Goal: Communication & Community: Answer question/provide support

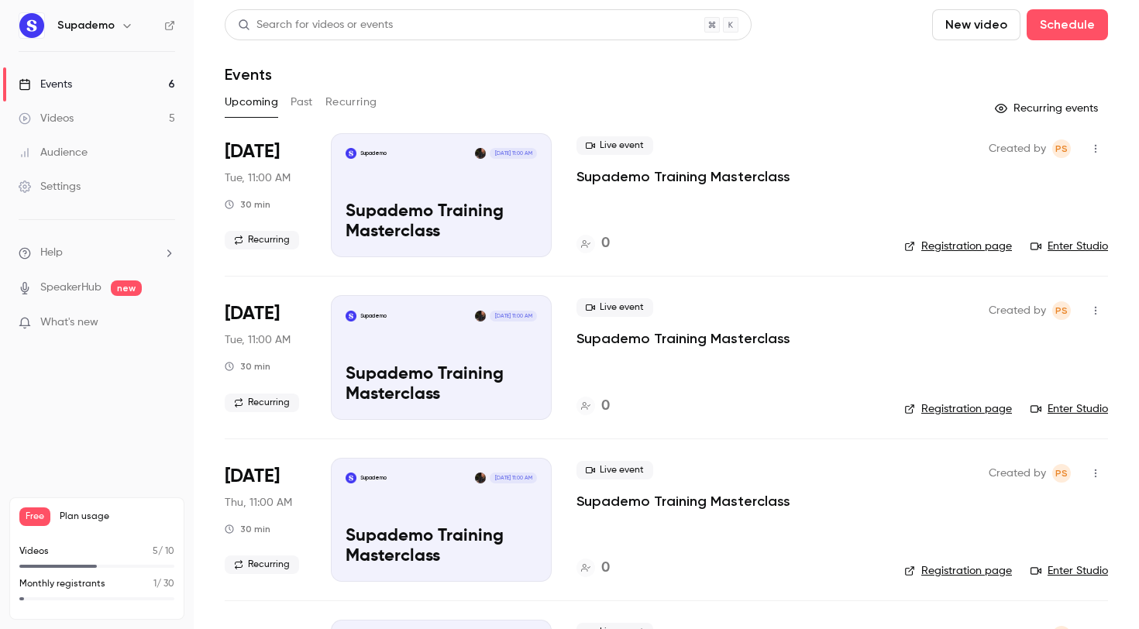
click at [82, 78] on link "Events 6" at bounding box center [97, 84] width 194 height 34
click at [115, 109] on link "Videos 5" at bounding box center [97, 118] width 194 height 34
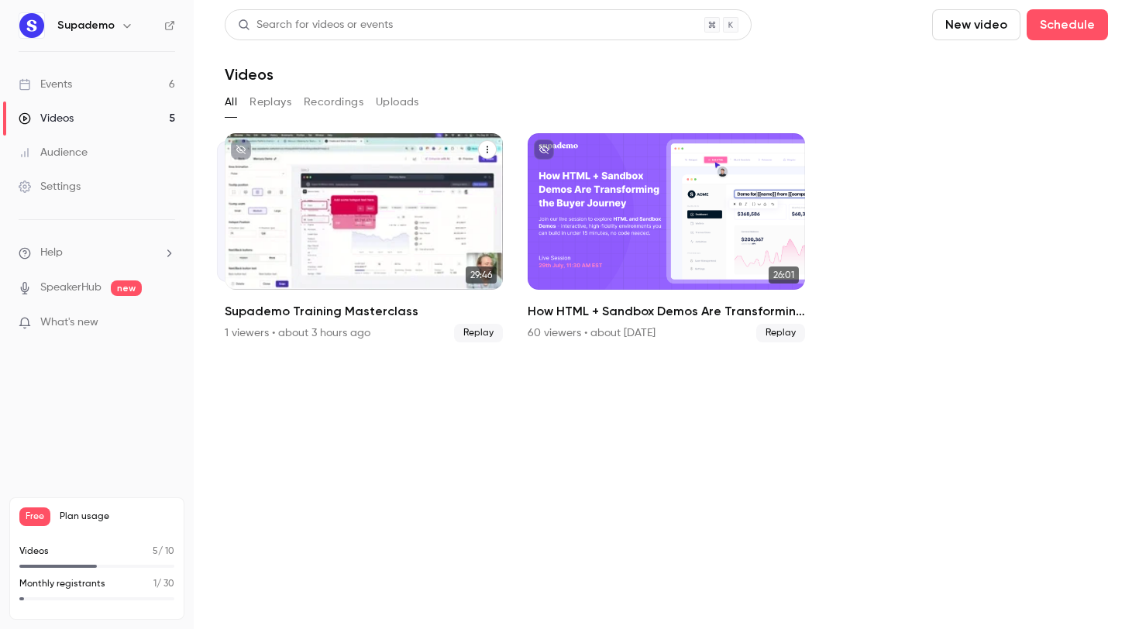
click at [442, 183] on div "Supademo [DATE] Supademo Training Masterclass" at bounding box center [364, 211] width 278 height 156
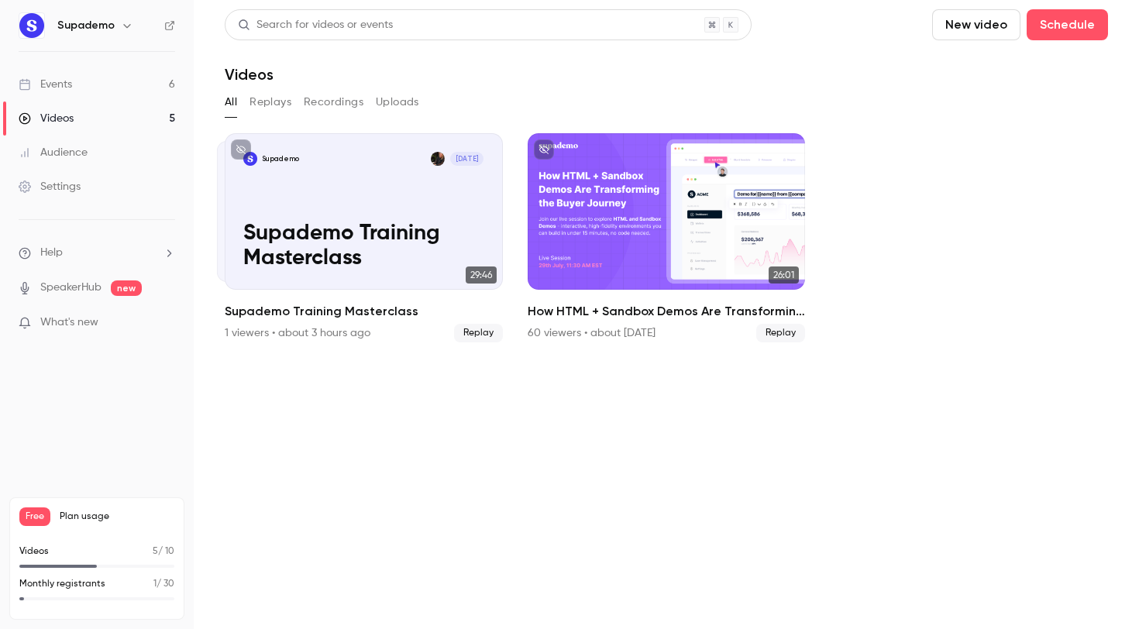
click at [329, 99] on button "Recordings" at bounding box center [334, 102] width 60 height 25
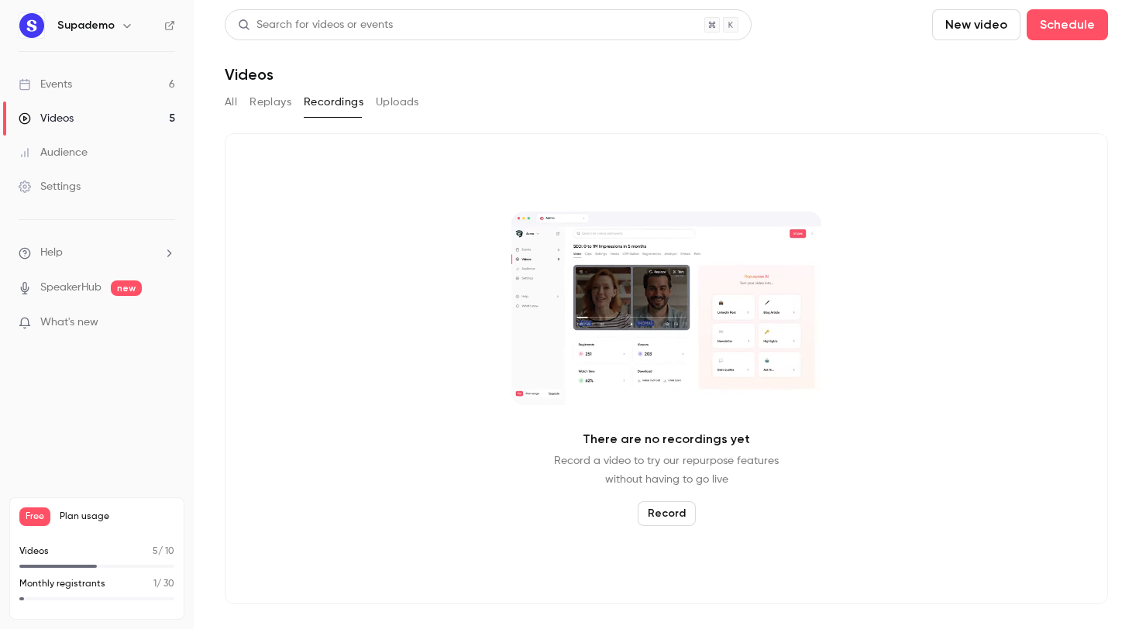
click at [272, 98] on button "Replays" at bounding box center [270, 102] width 42 height 25
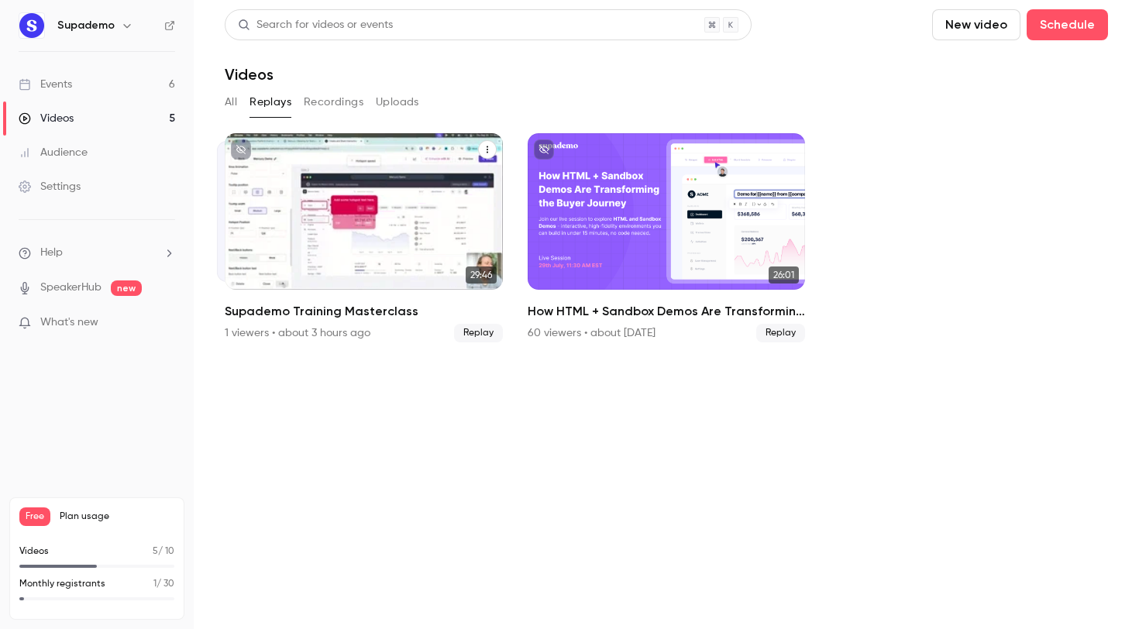
click at [255, 332] on div "1 viewers • about 3 hours ago" at bounding box center [298, 332] width 146 height 15
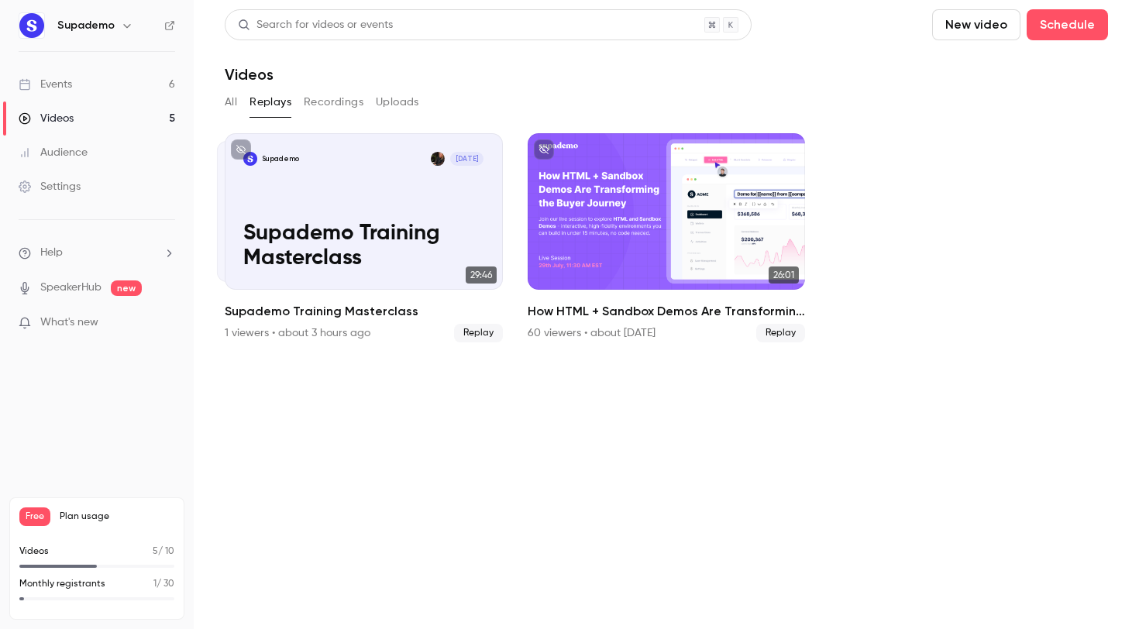
click at [235, 101] on button "All" at bounding box center [231, 102] width 12 height 25
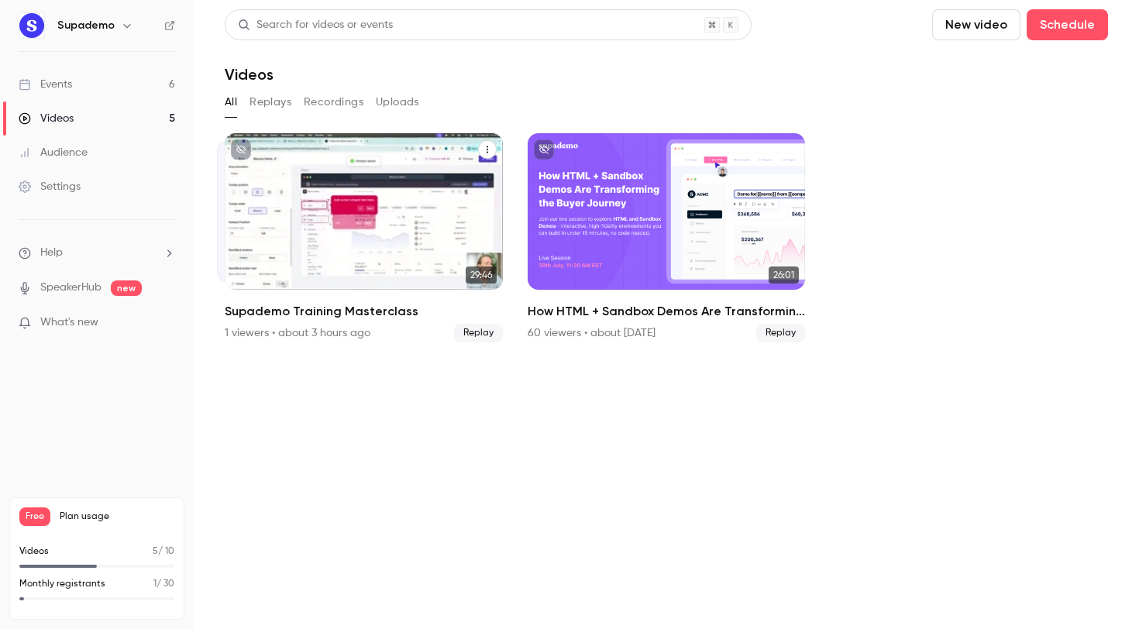
click at [218, 217] on div "Supademo [DATE] Supademo Training Masterclass" at bounding box center [342, 211] width 250 height 141
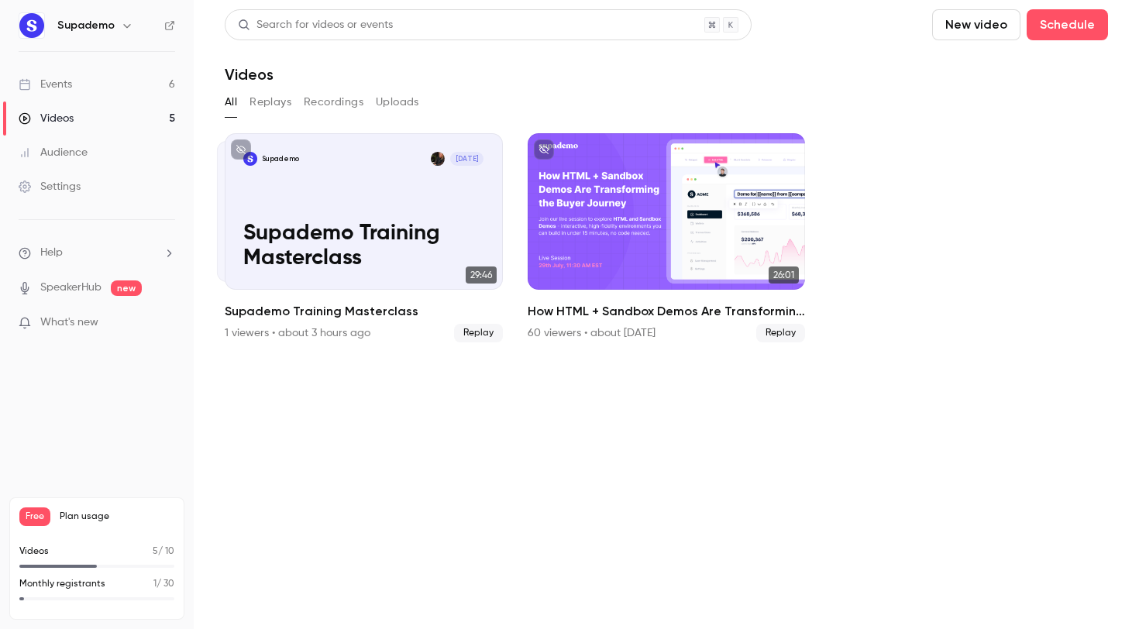
click at [33, 549] on p "Videos" at bounding box center [33, 552] width 29 height 14
click at [71, 584] on p "Monthly registrants" at bounding box center [62, 584] width 86 height 14
click at [161, 548] on p "5 / 10" at bounding box center [164, 552] width 22 height 14
click at [232, 101] on button "All" at bounding box center [231, 102] width 12 height 25
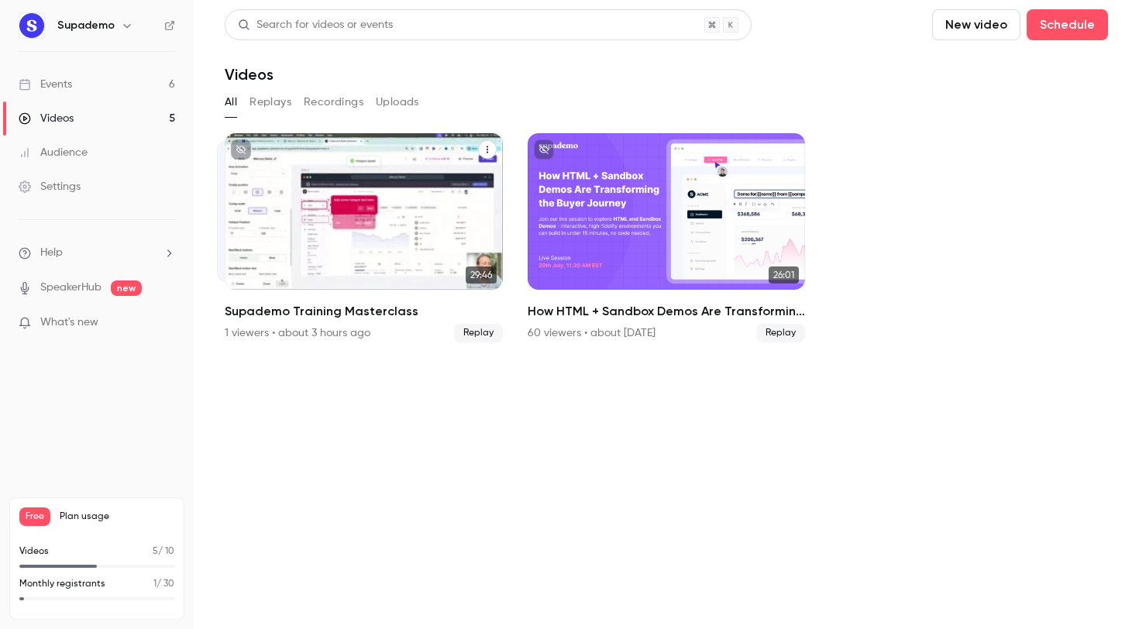
click at [484, 149] on icon "Supademo Training Masterclass" at bounding box center [487, 149] width 9 height 9
click at [479, 108] on div at bounding box center [569, 314] width 1139 height 629
click at [221, 159] on div "Supademo [DATE] Supademo Training Masterclass" at bounding box center [342, 211] width 250 height 141
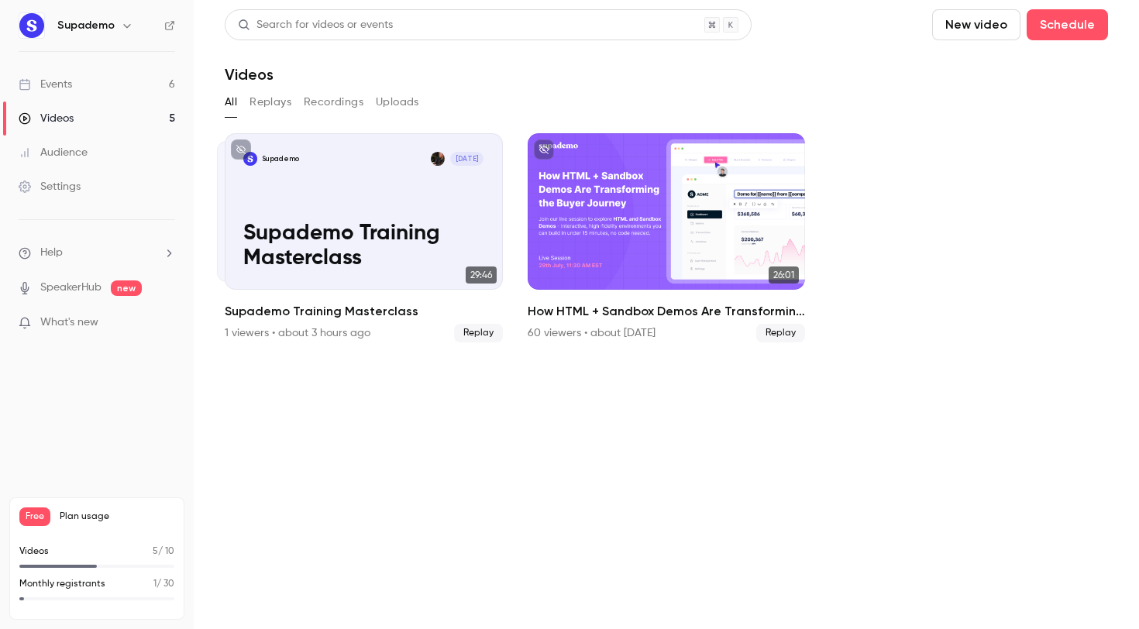
click at [126, 115] on link "Videos 5" at bounding box center [97, 118] width 194 height 34
click at [981, 518] on section "Search for videos or events New video Schedule Videos All Replays Recordings Up…" at bounding box center [666, 314] width 883 height 610
click at [69, 253] on li "Help" at bounding box center [97, 253] width 156 height 16
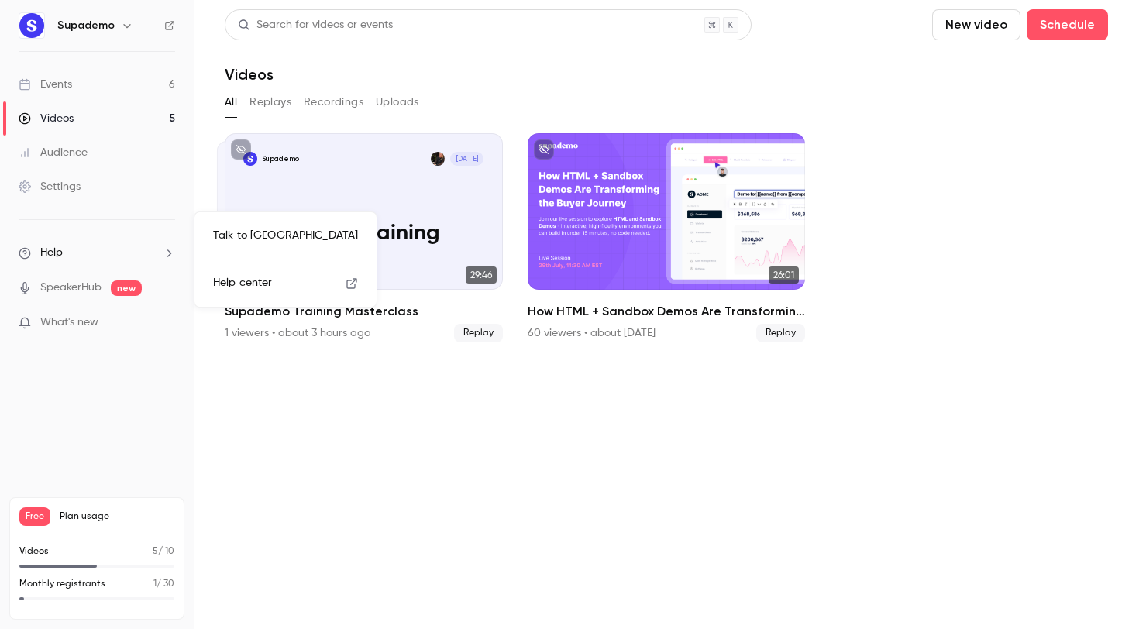
click at [69, 253] on div at bounding box center [569, 314] width 1139 height 629
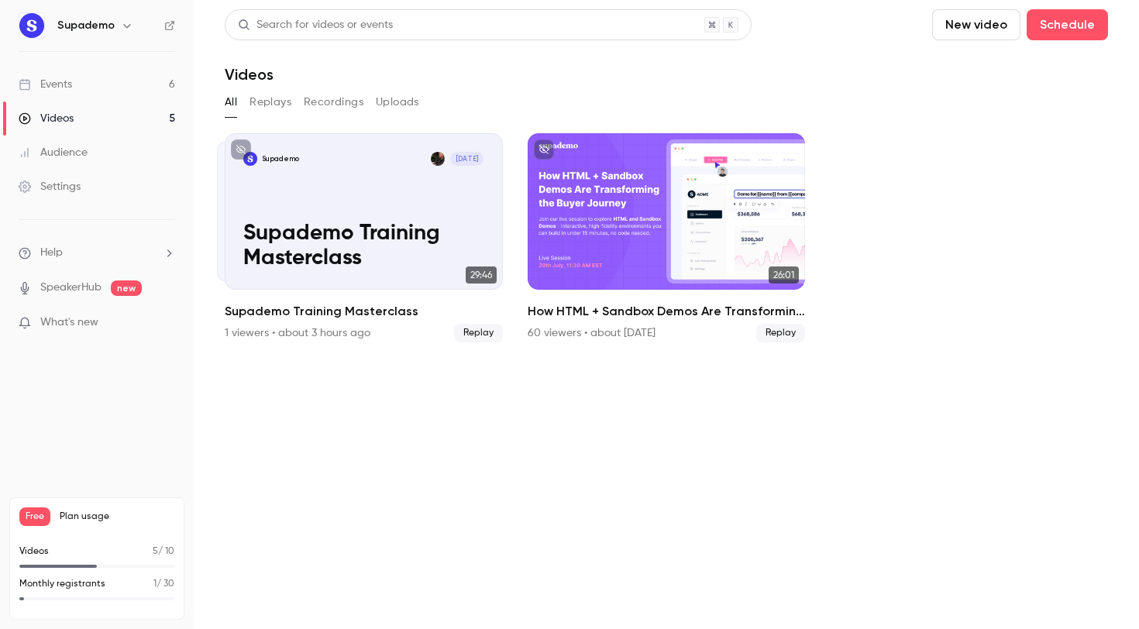
click at [69, 253] on li "Help" at bounding box center [97, 253] width 156 height 16
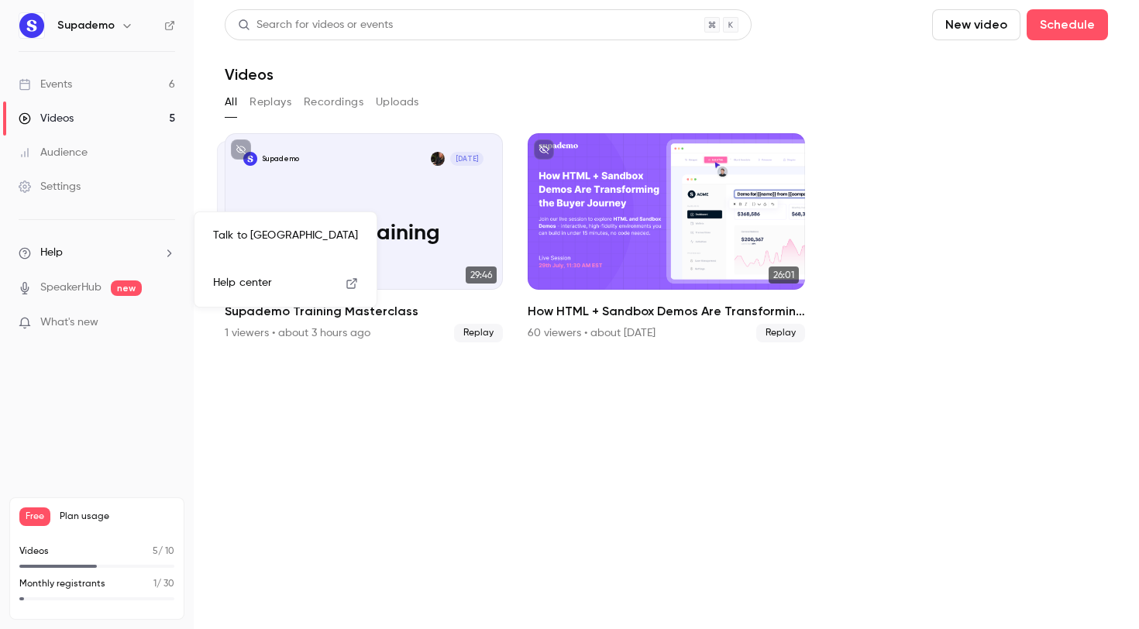
click at [223, 240] on link "Talk to [GEOGRAPHIC_DATA]" at bounding box center [286, 235] width 170 height 41
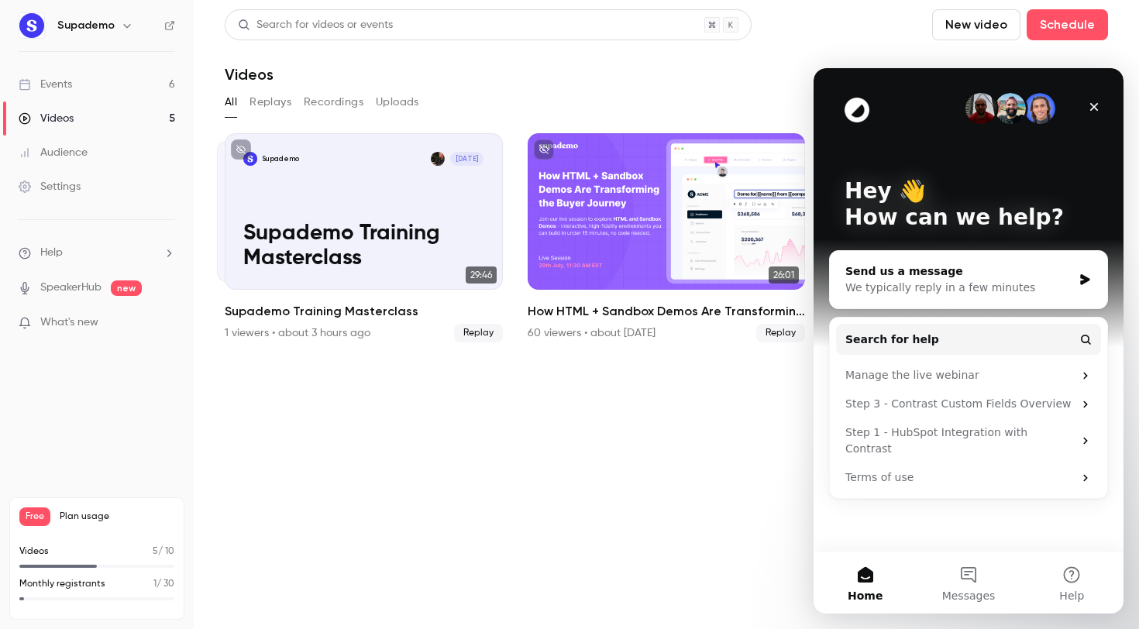
click at [951, 266] on div "Send us a message" at bounding box center [958, 271] width 227 height 16
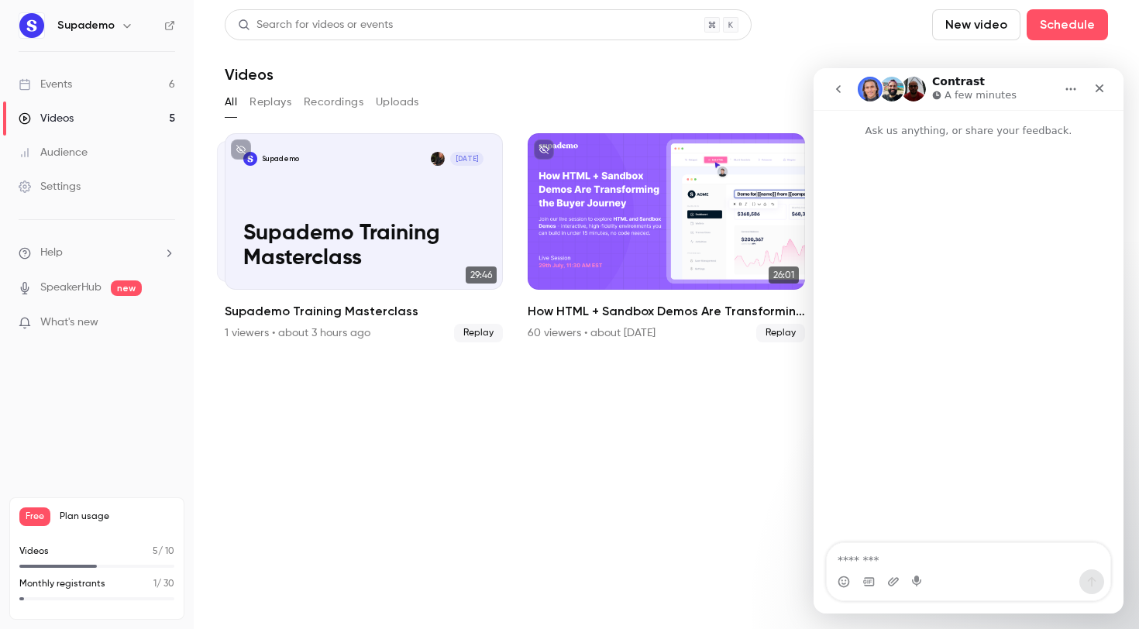
click at [848, 560] on textarea "Message…" at bounding box center [969, 556] width 284 height 26
type textarea "**********"
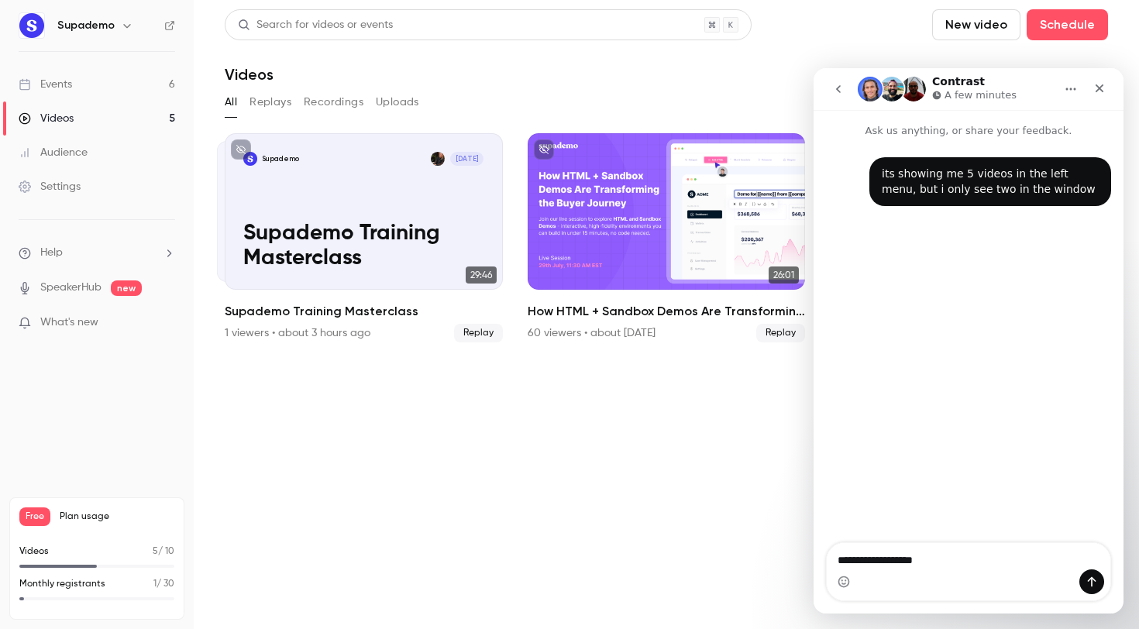
type textarea "**********"
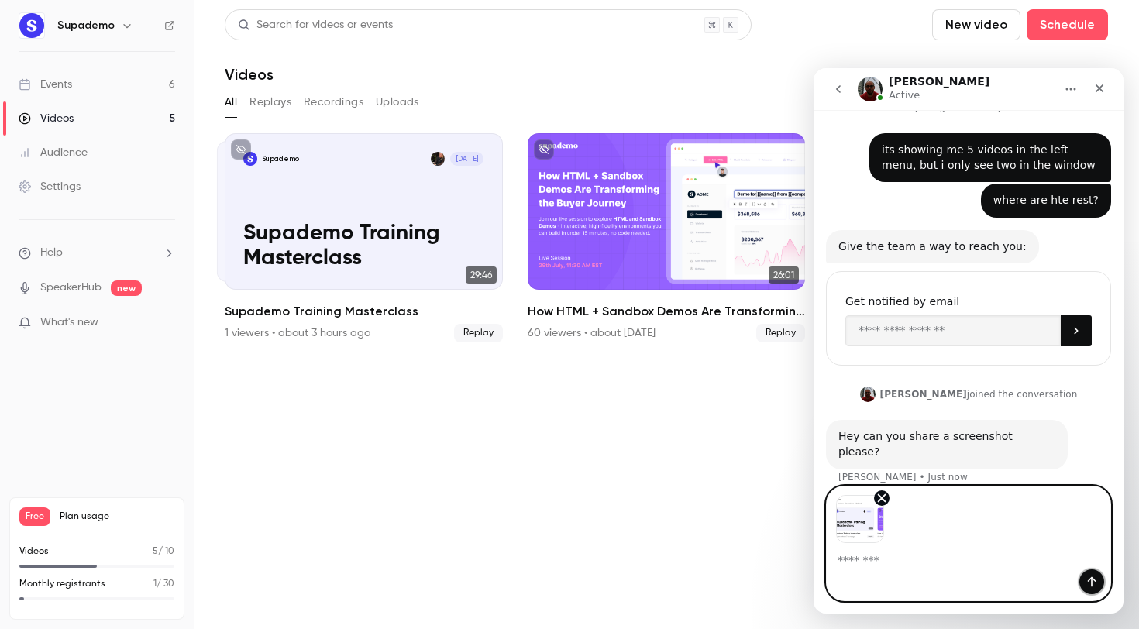
click at [1099, 586] on button "Send a message…" at bounding box center [1091, 581] width 25 height 25
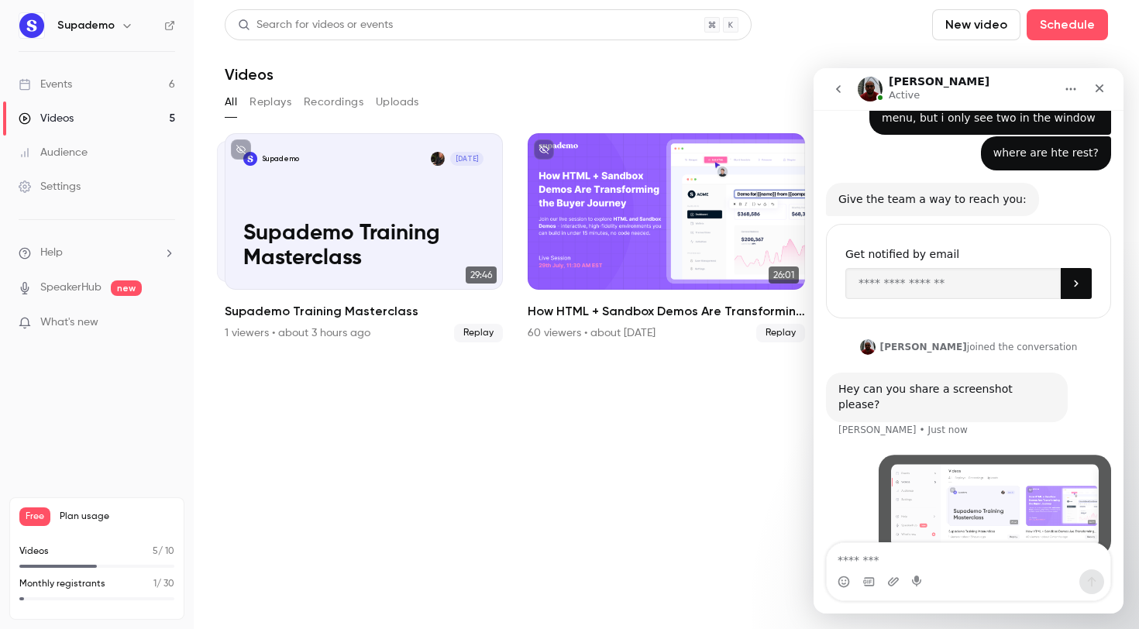
scroll to position [81, 0]
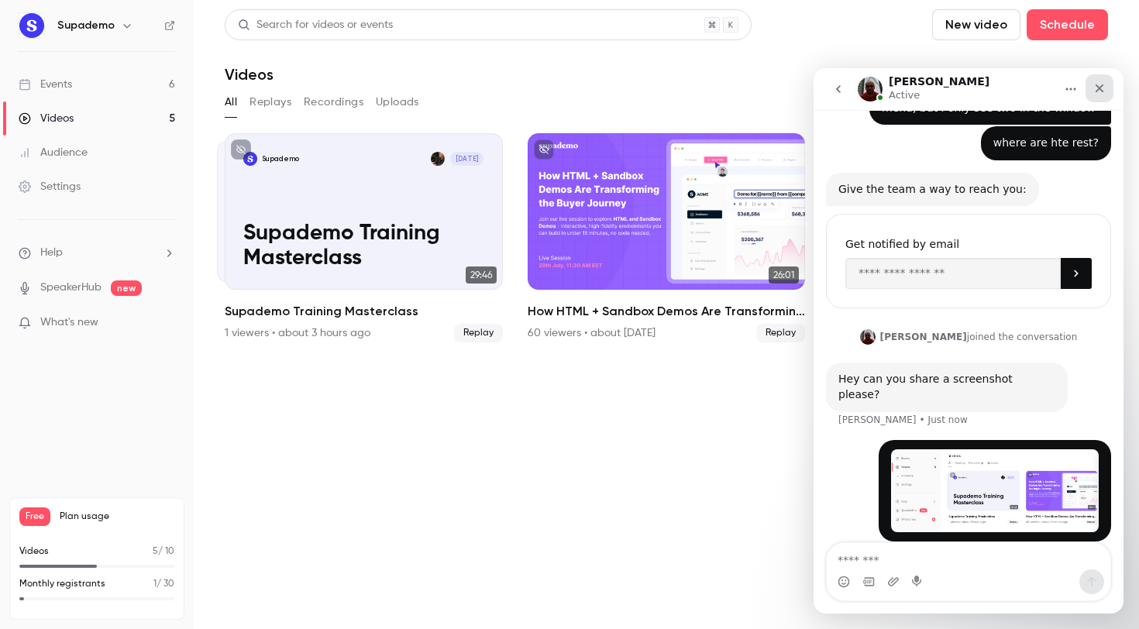
click at [1098, 85] on icon "Close" at bounding box center [1099, 88] width 12 height 12
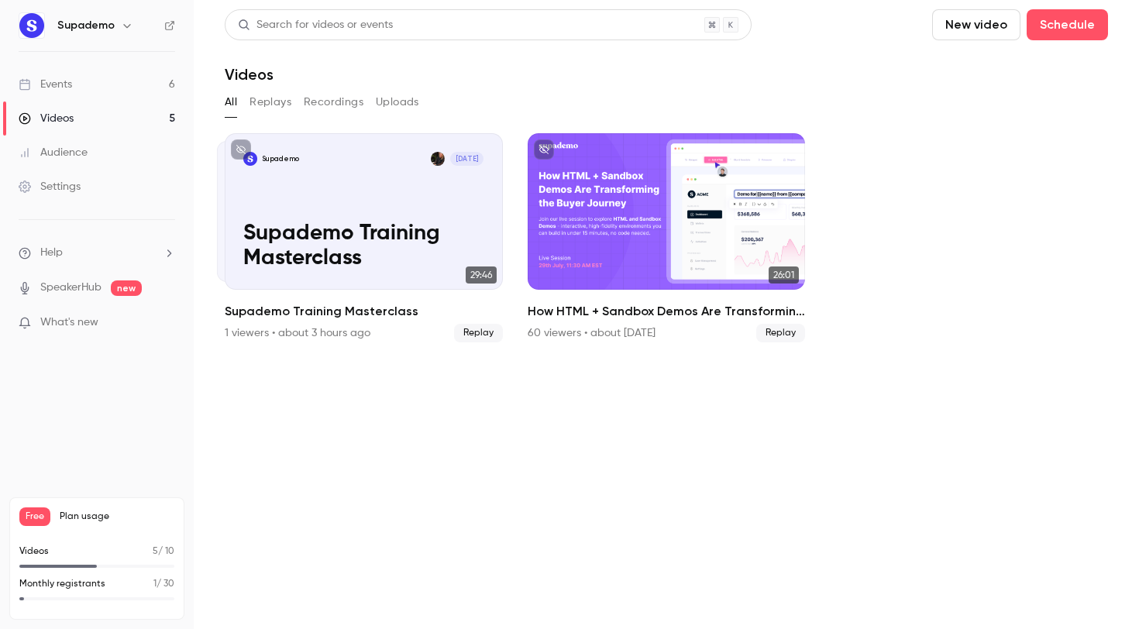
click at [1089, 413] on section "Search for videos or events New video Schedule Videos All Replays Recordings Up…" at bounding box center [666, 314] width 883 height 610
click at [1064, 578] on section "Search for videos or events New video Schedule Videos All Replays Recordings Up…" at bounding box center [666, 314] width 883 height 610
click at [64, 250] on li "Help" at bounding box center [97, 253] width 156 height 16
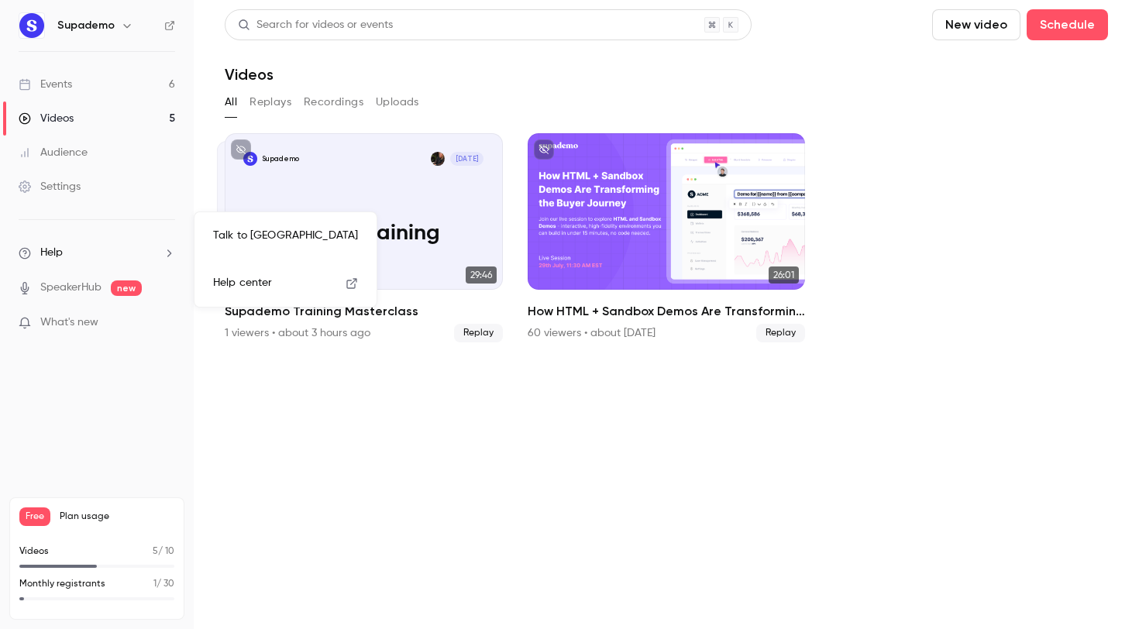
click at [259, 231] on link "Talk to [GEOGRAPHIC_DATA]" at bounding box center [286, 235] width 170 height 41
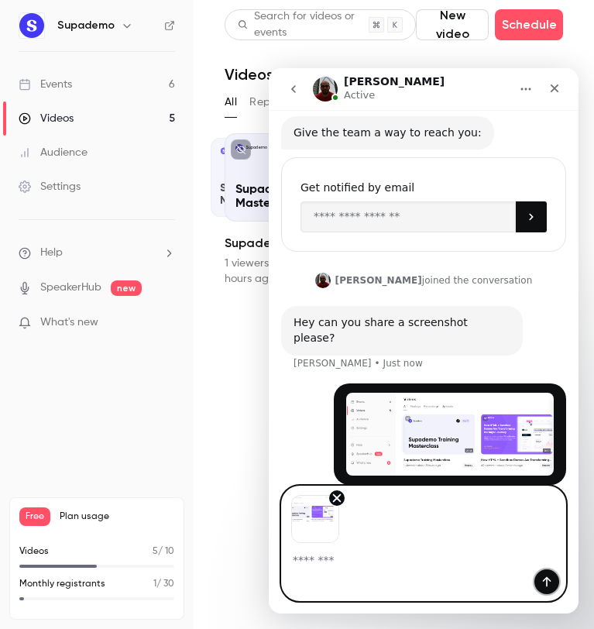
click at [551, 576] on icon "Send a message…" at bounding box center [547, 582] width 12 height 12
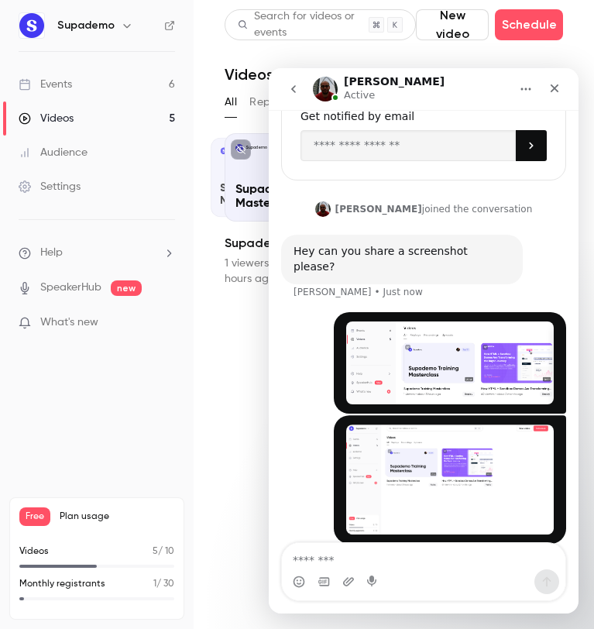
scroll to position [211, 0]
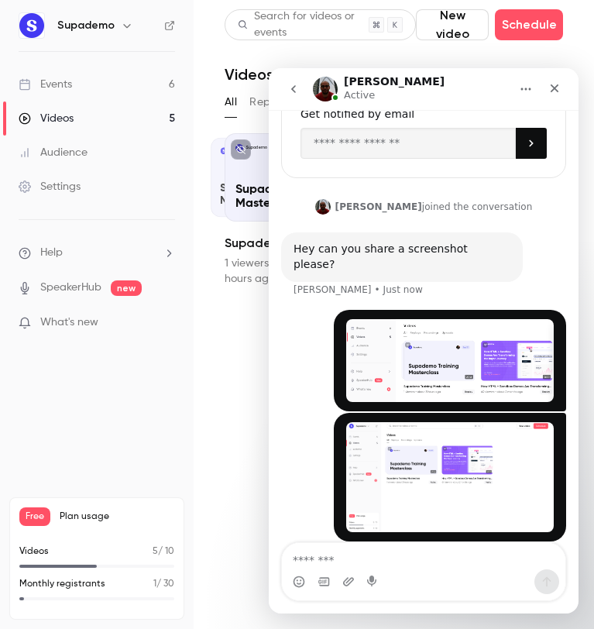
click at [402, 560] on textarea "Message…" at bounding box center [424, 556] width 284 height 26
type textarea "**********"
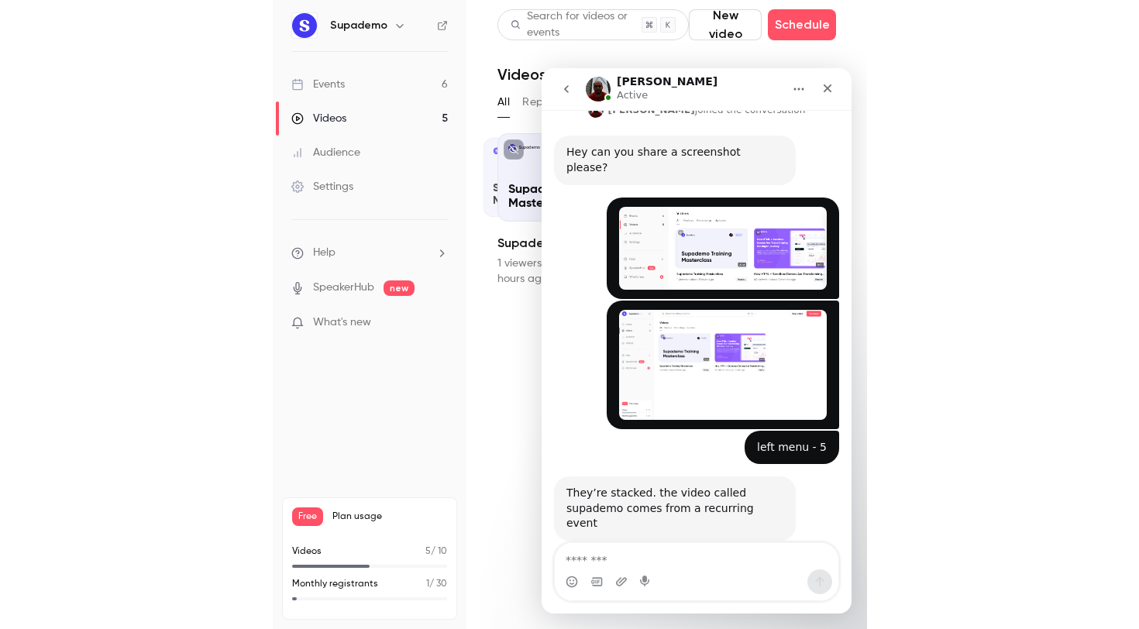
scroll to position [368, 0]
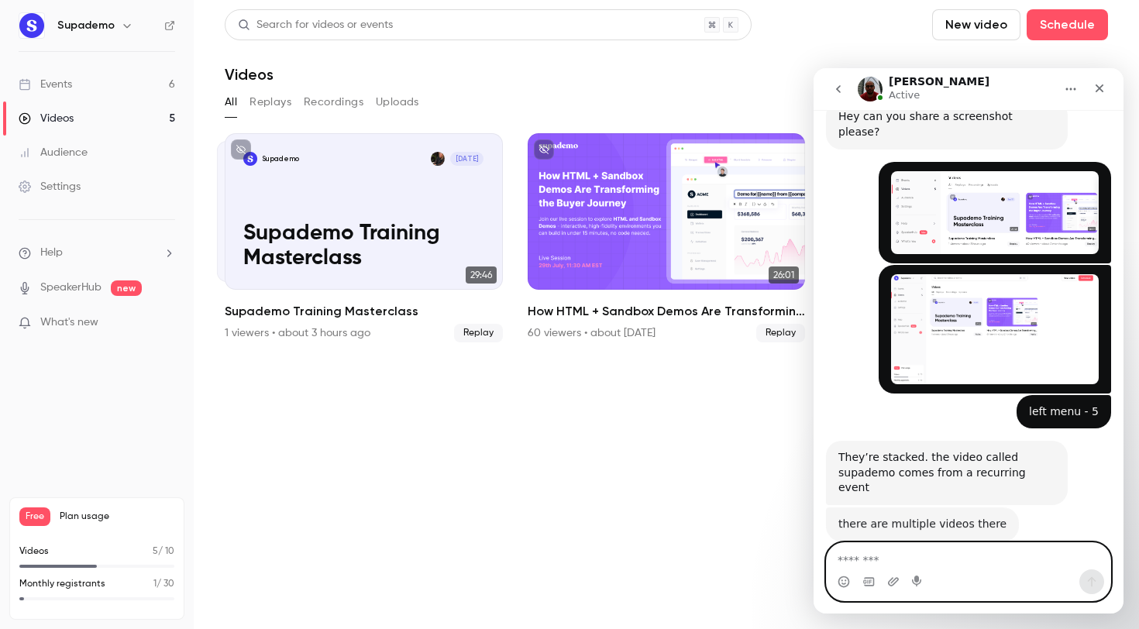
click at [923, 557] on textarea "Message…" at bounding box center [969, 556] width 284 height 26
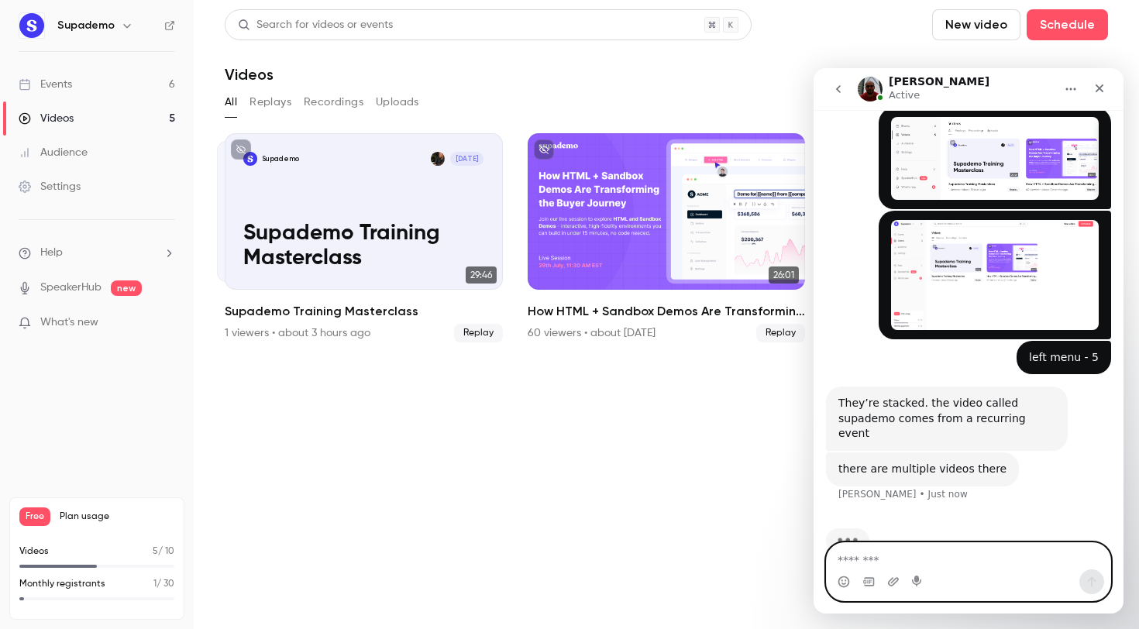
scroll to position [403, 0]
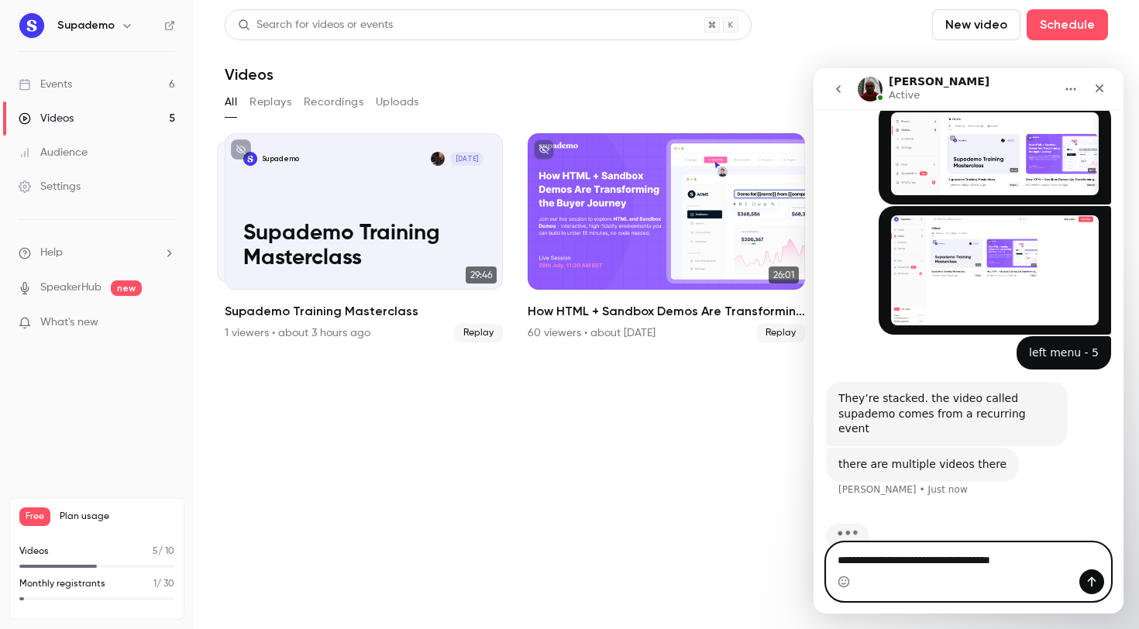
type textarea "**********"
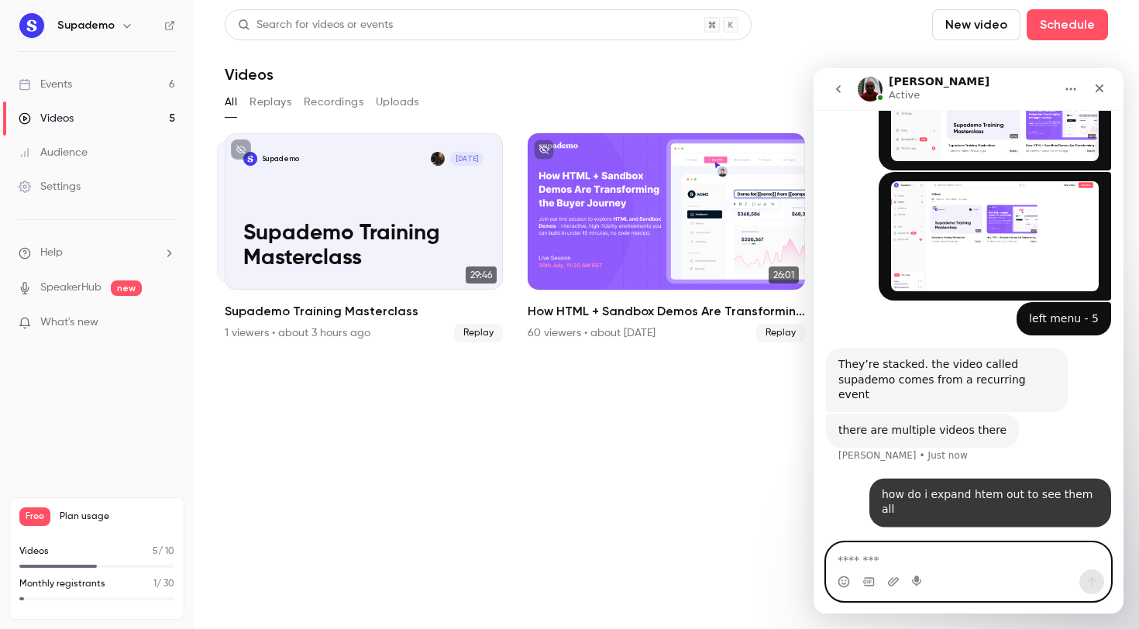
scroll to position [449, 0]
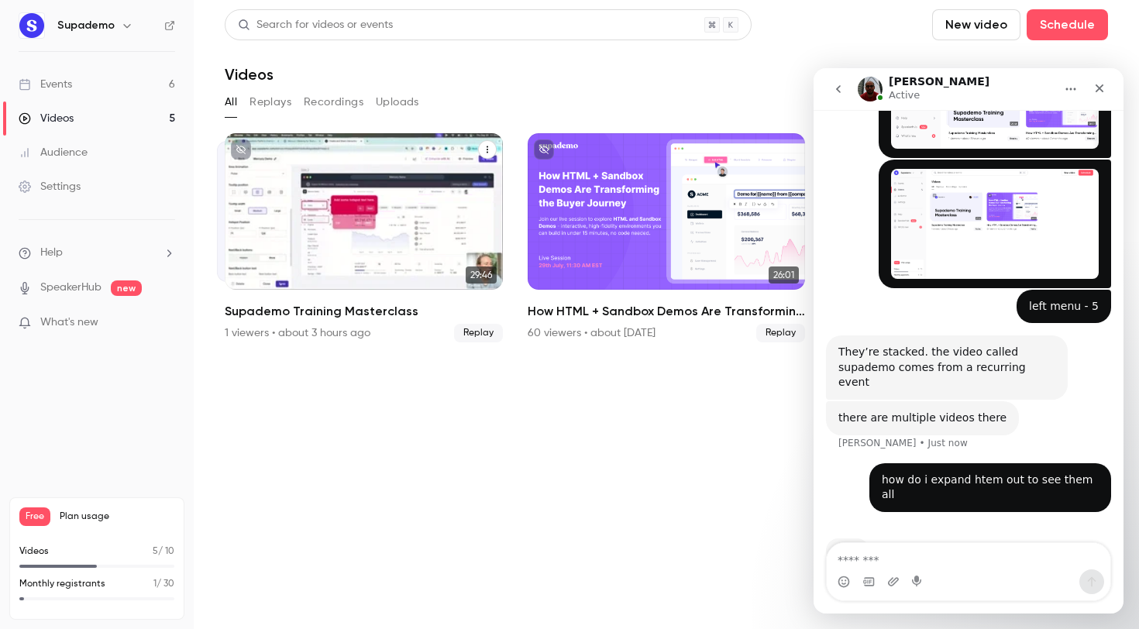
click at [219, 231] on div "Supademo [DATE] Supademo Training Masterclass" at bounding box center [342, 211] width 250 height 141
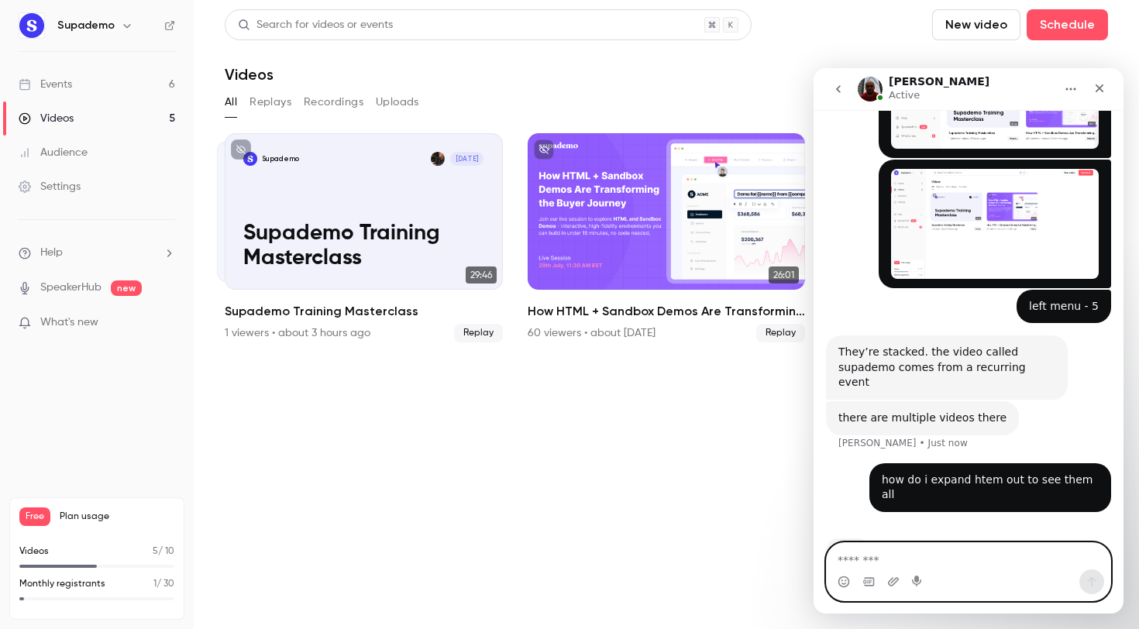
click at [906, 558] on textarea "Message…" at bounding box center [969, 556] width 284 height 26
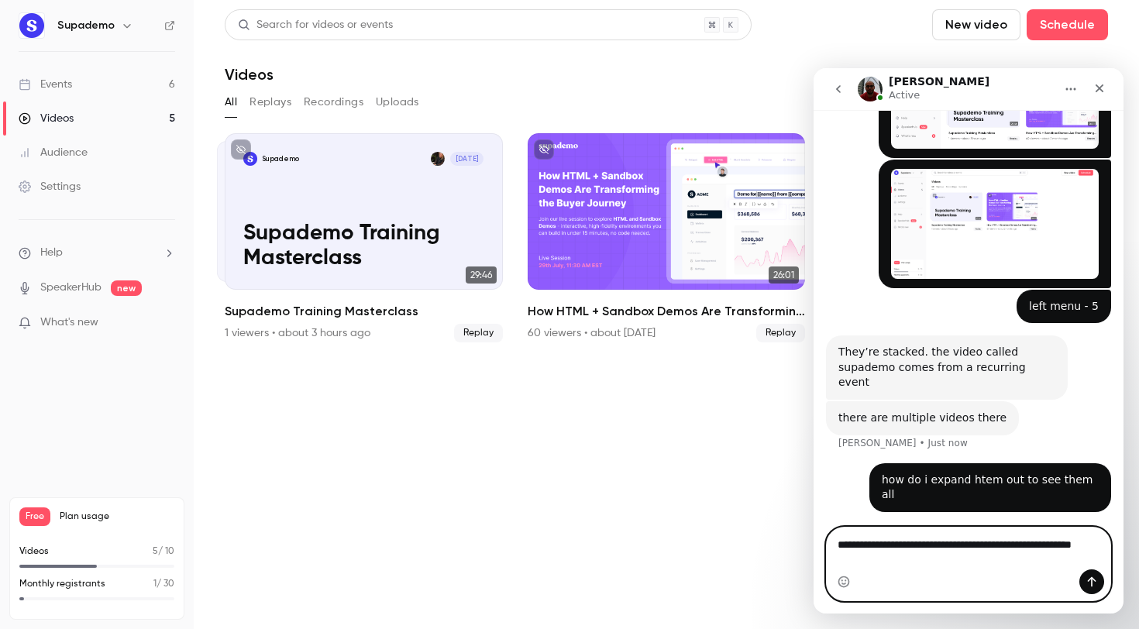
scroll to position [465, 0]
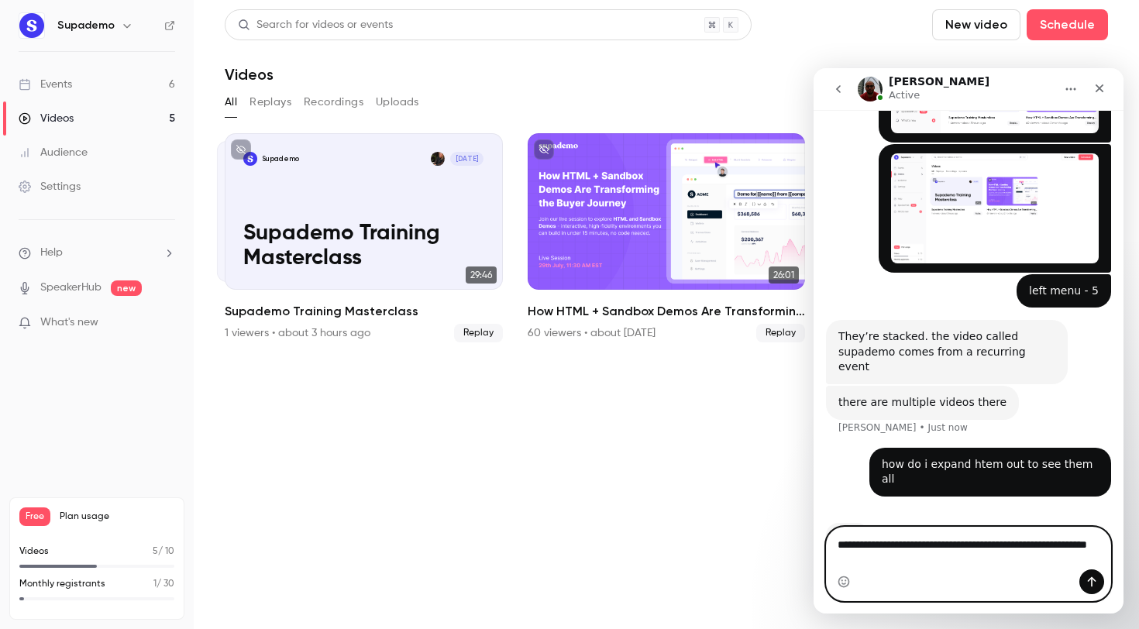
type textarea "**********"
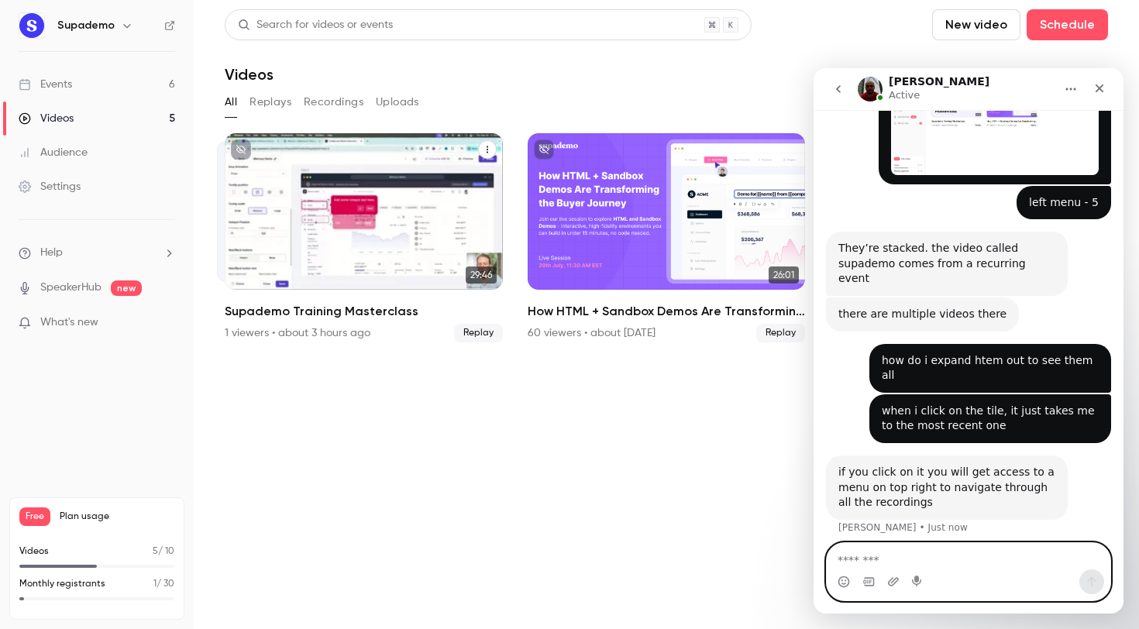
scroll to position [576, 0]
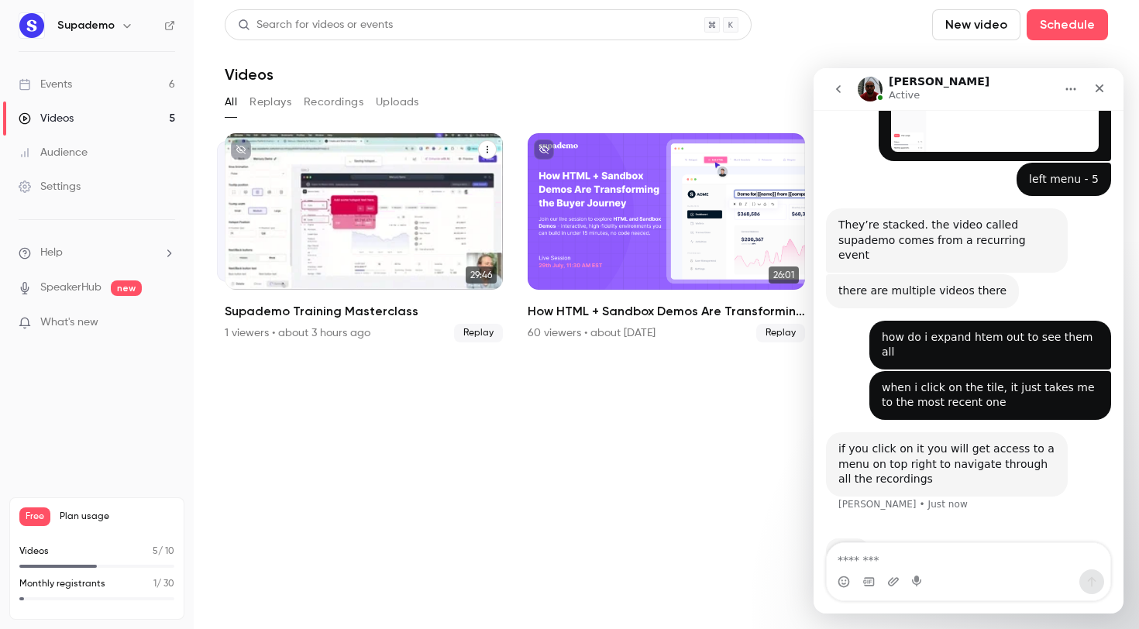
click at [483, 149] on icon "Supademo Training Masterclass" at bounding box center [487, 149] width 9 height 9
click at [529, 437] on div at bounding box center [569, 314] width 1139 height 629
click at [346, 205] on div "Supademo [DATE] Supademo Training Masterclass" at bounding box center [364, 211] width 278 height 156
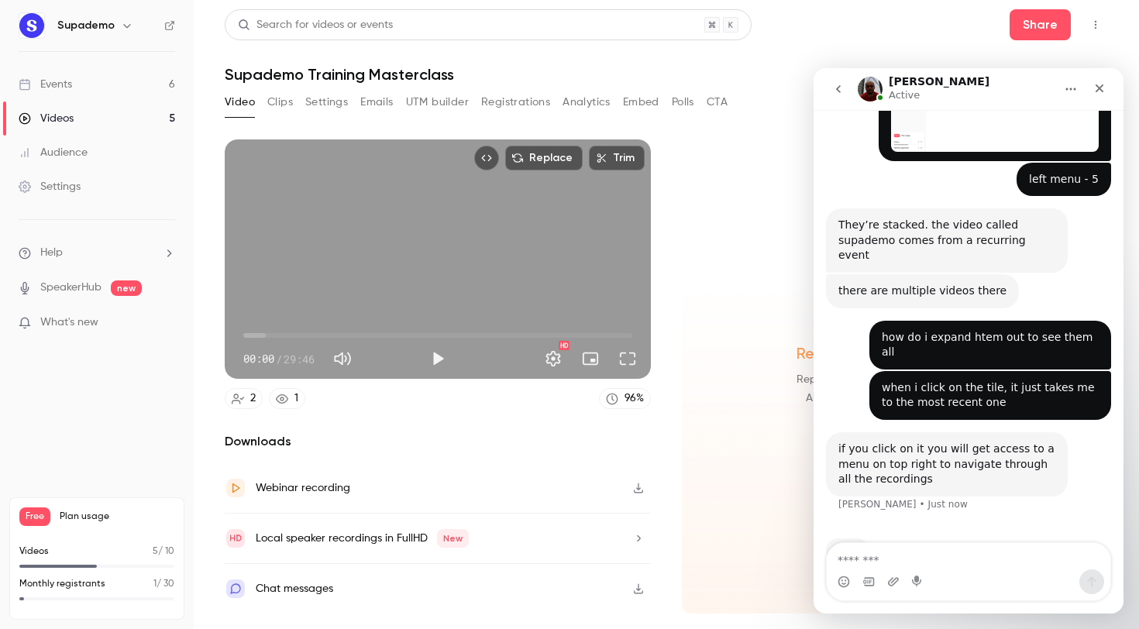
click at [280, 106] on button "Clips" at bounding box center [280, 102] width 26 height 25
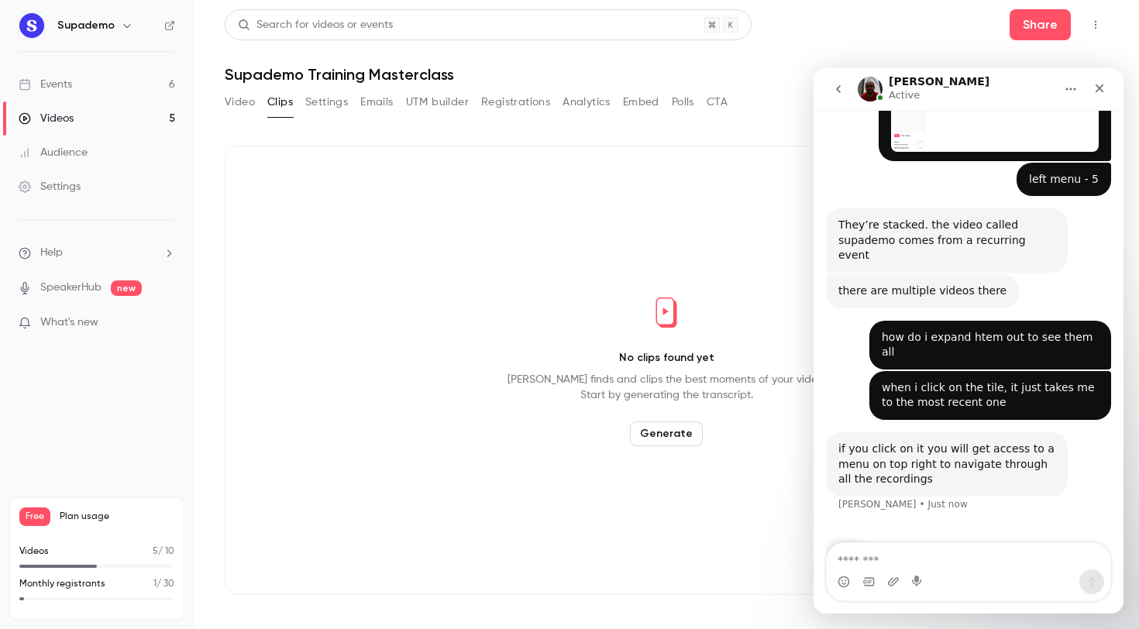
click at [240, 98] on button "Video" at bounding box center [240, 102] width 30 height 25
click at [913, 563] on textarea "Message…" at bounding box center [969, 556] width 284 height 26
type textarea "*"
type textarea "**********"
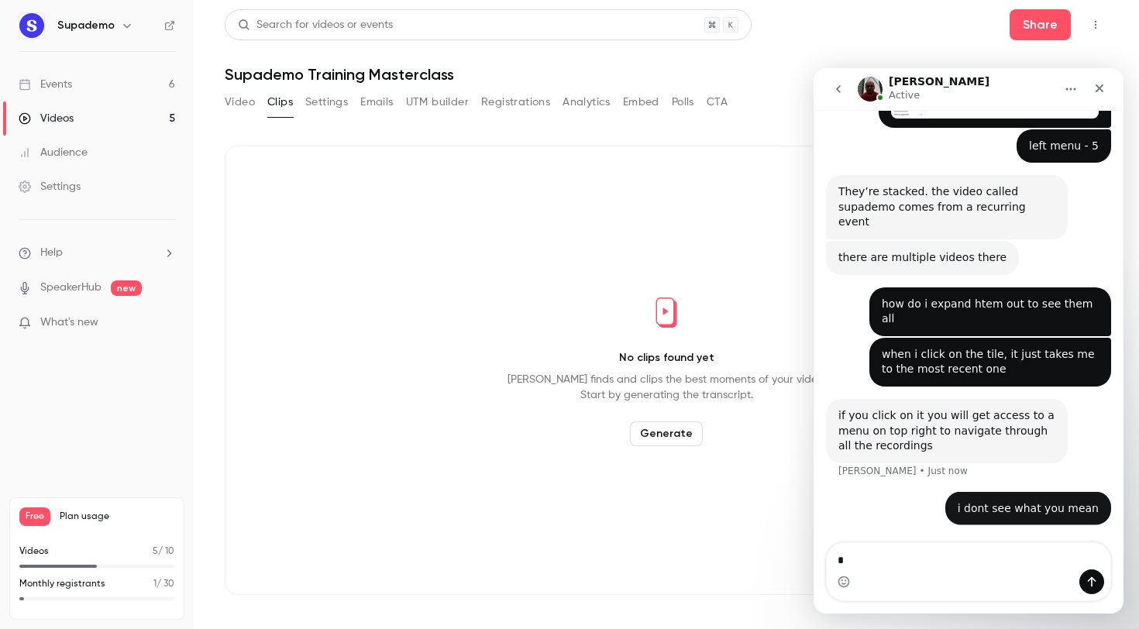
scroll to position [622, 0]
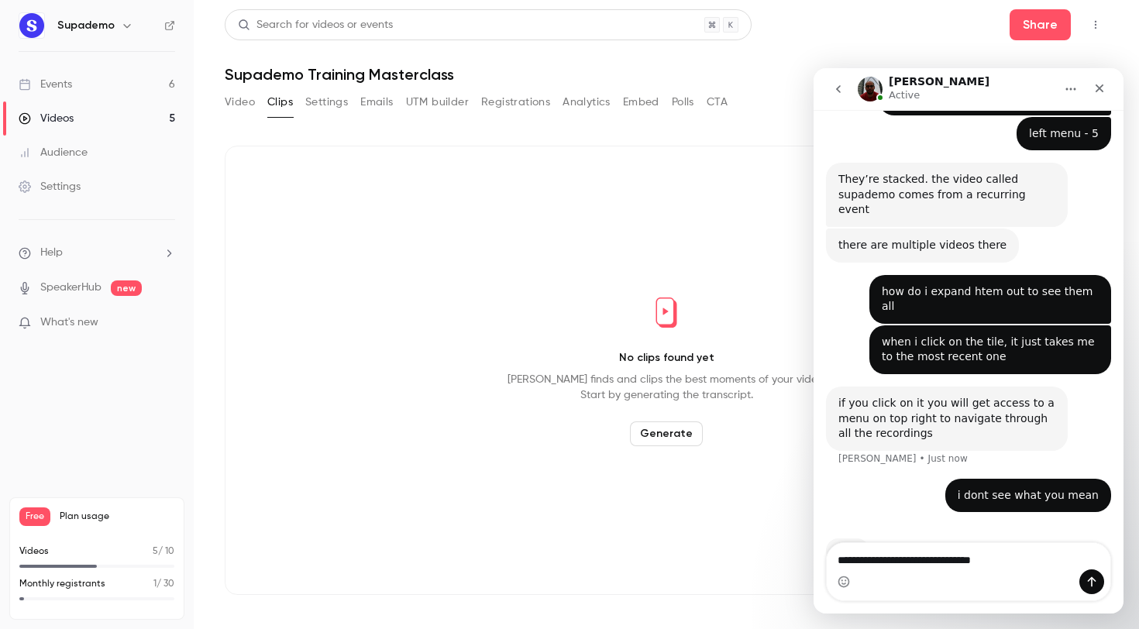
type textarea "**********"
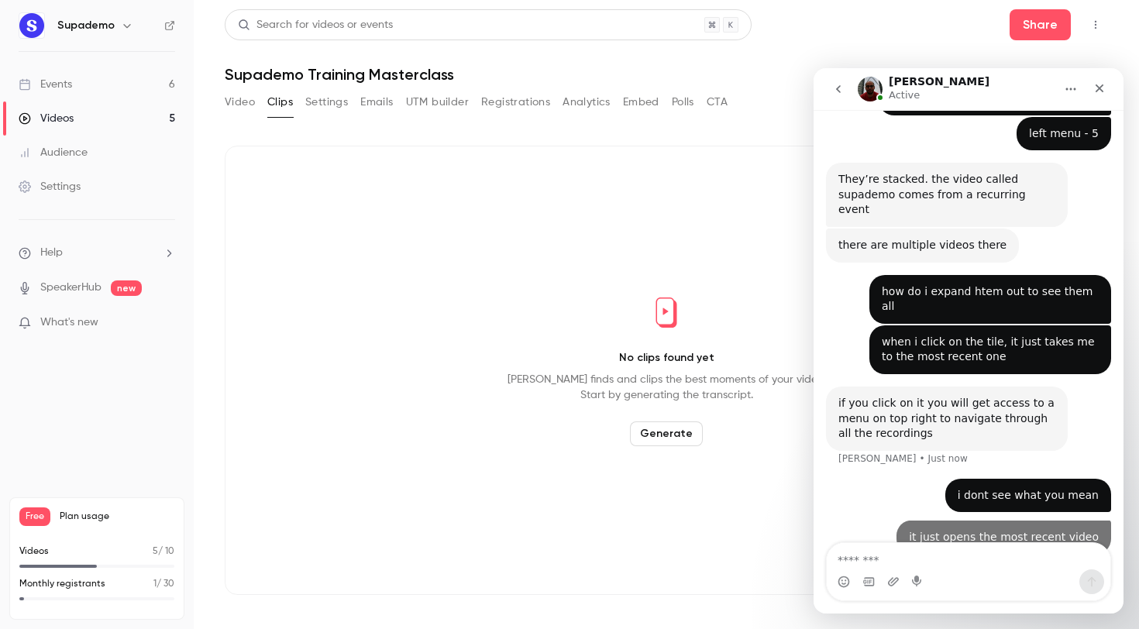
scroll to position [658, 0]
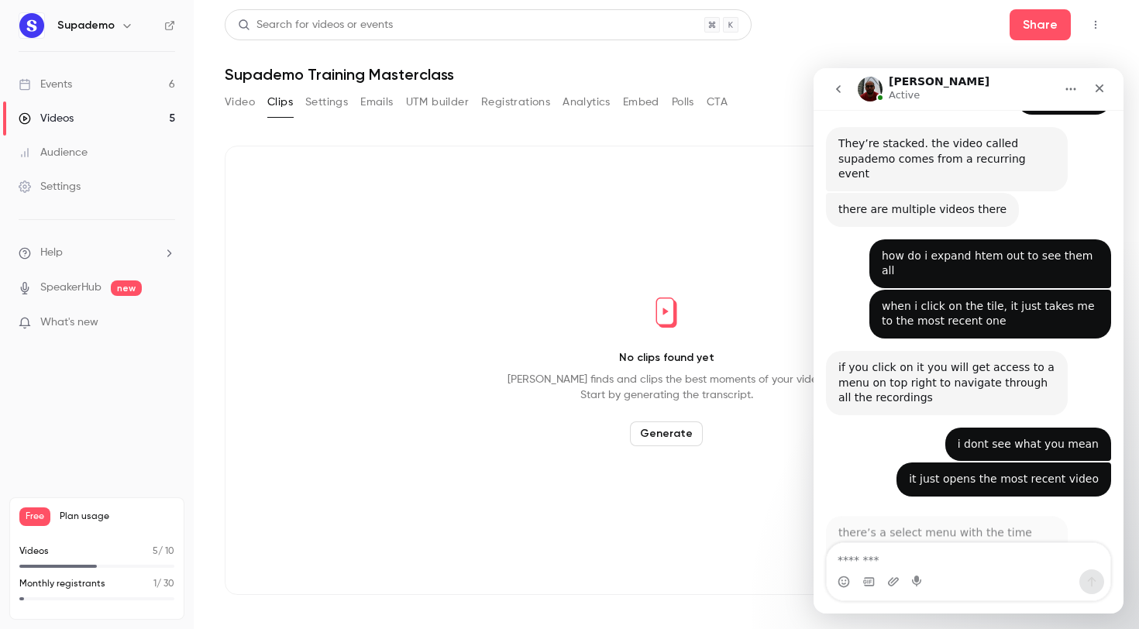
click at [244, 100] on button "Video" at bounding box center [240, 102] width 30 height 25
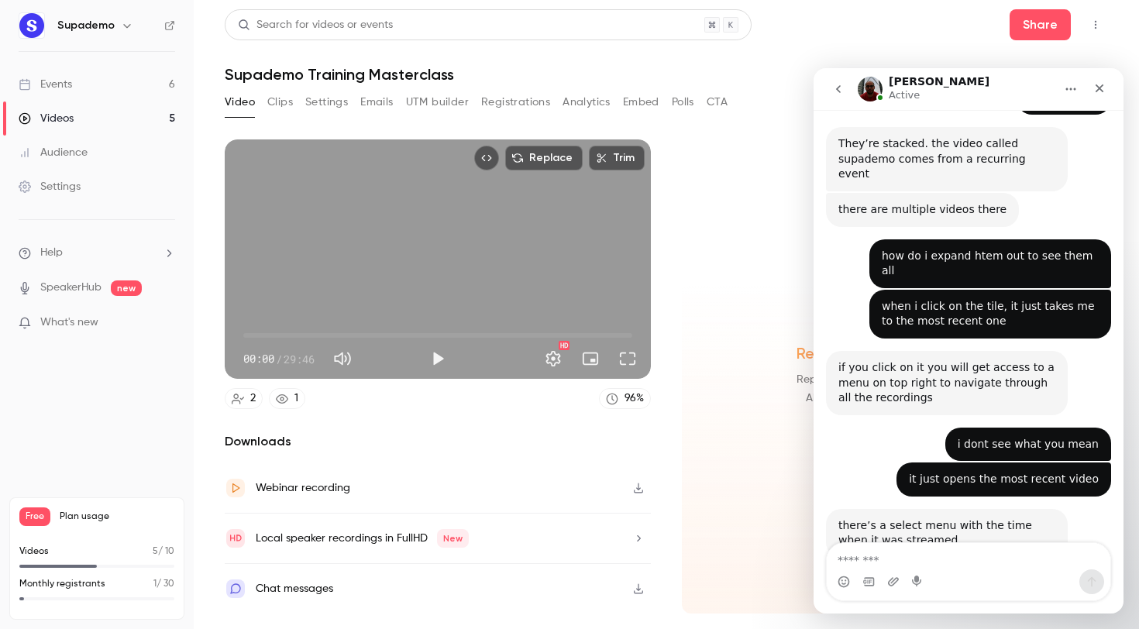
scroll to position [659, 0]
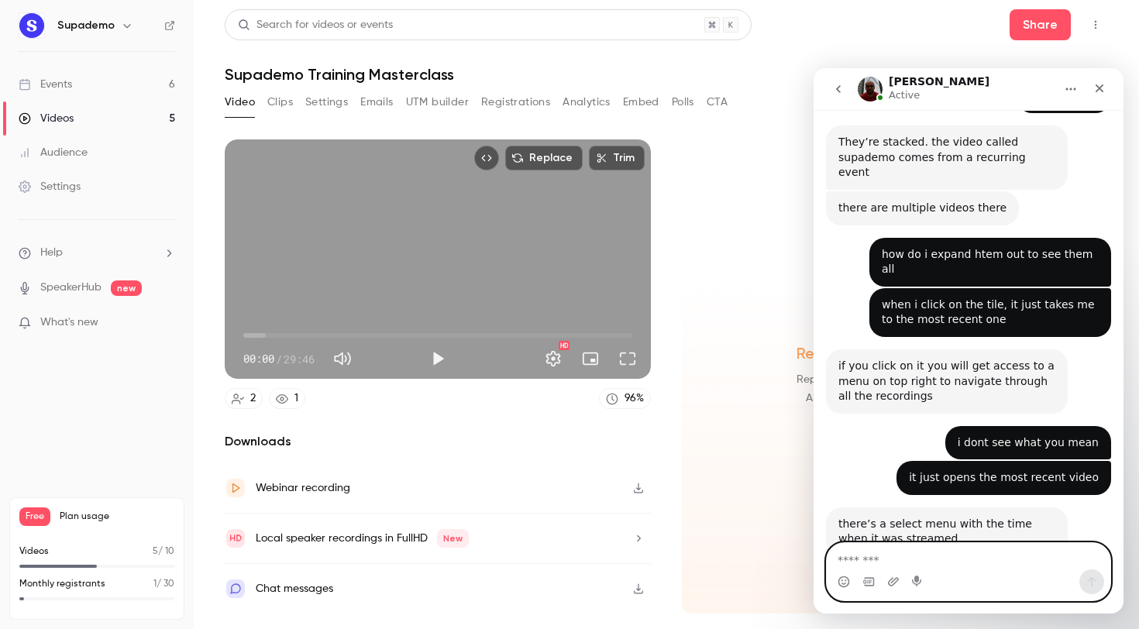
click at [864, 557] on textarea "Message…" at bounding box center [969, 556] width 284 height 26
type textarea "**********"
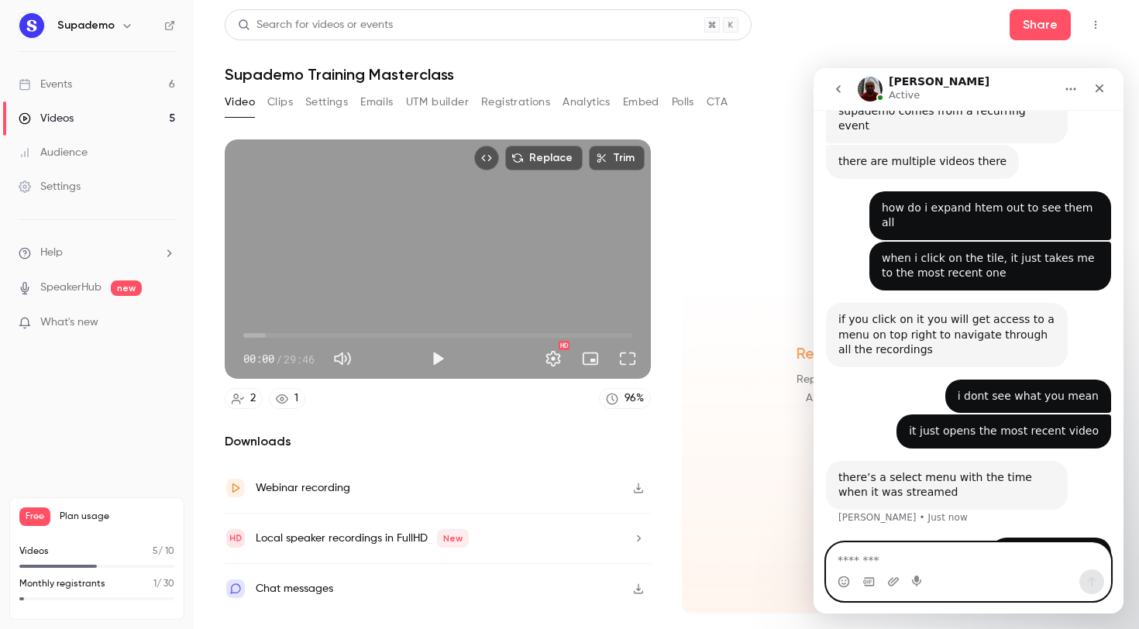
scroll to position [765, 0]
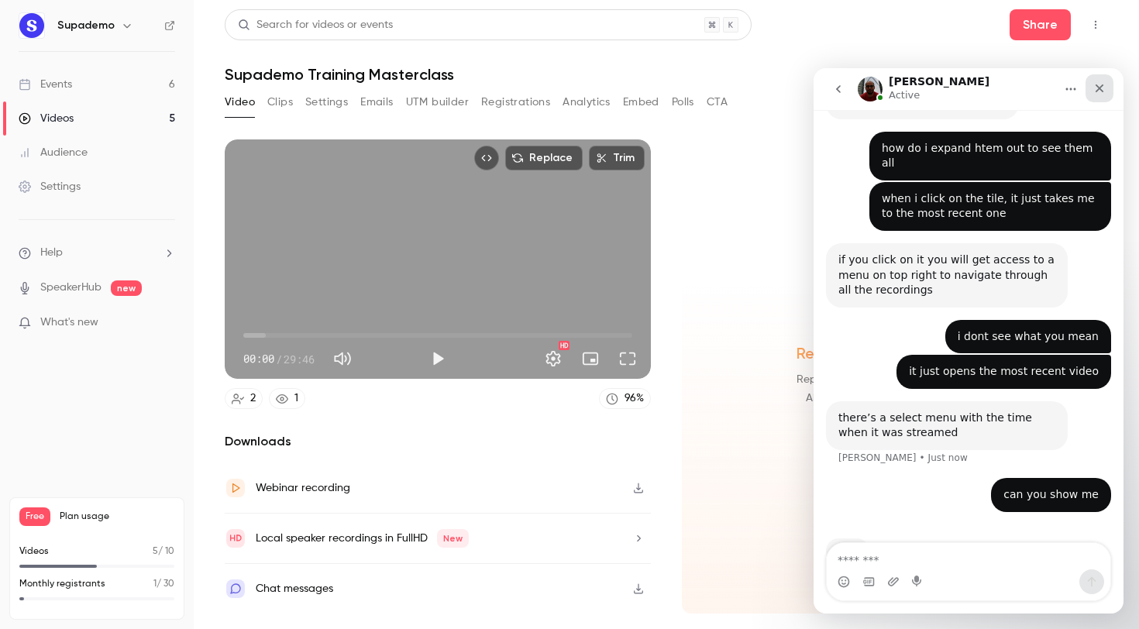
click at [1103, 91] on icon "Close" at bounding box center [1099, 88] width 12 height 12
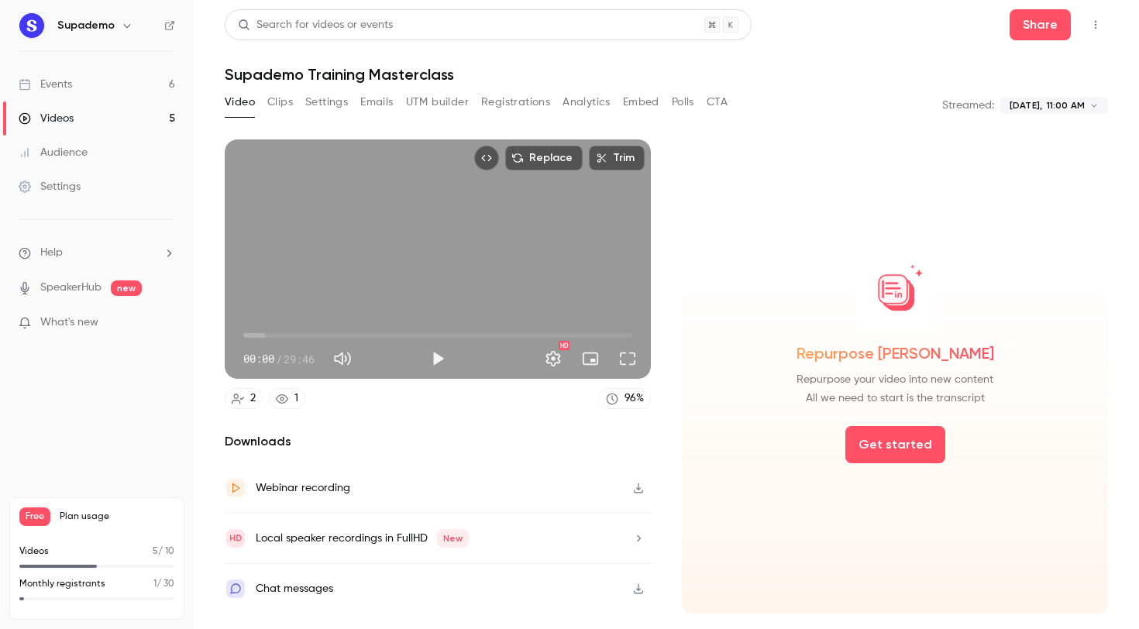
click at [1088, 104] on body "**********" at bounding box center [569, 314] width 1139 height 629
click at [1000, 273] on span "11:00 AM" at bounding box center [989, 276] width 43 height 11
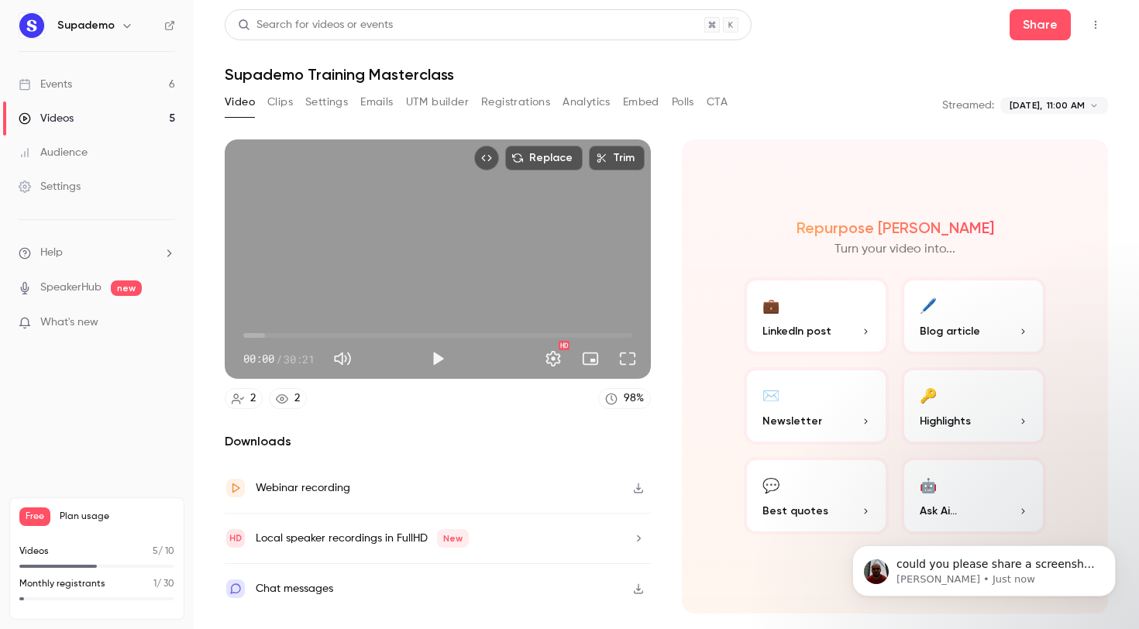
scroll to position [767, 0]
click at [930, 560] on span "could you please share a screenshot of that page" at bounding box center [995, 572] width 198 height 28
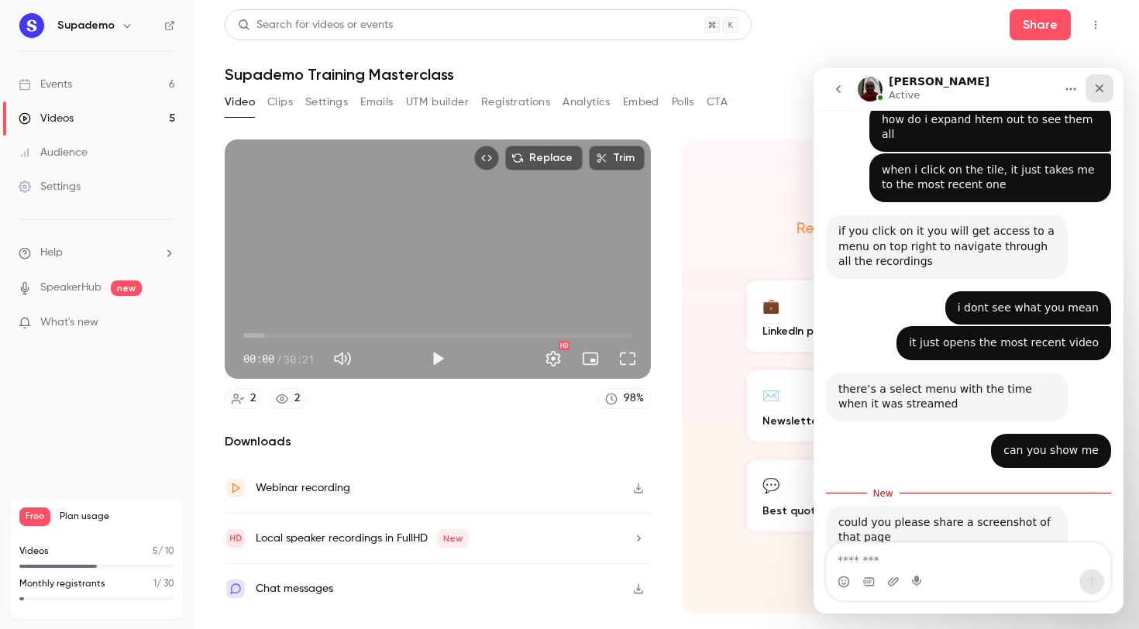
scroll to position [793, 0]
click at [1100, 100] on div "Close" at bounding box center [1099, 88] width 28 height 28
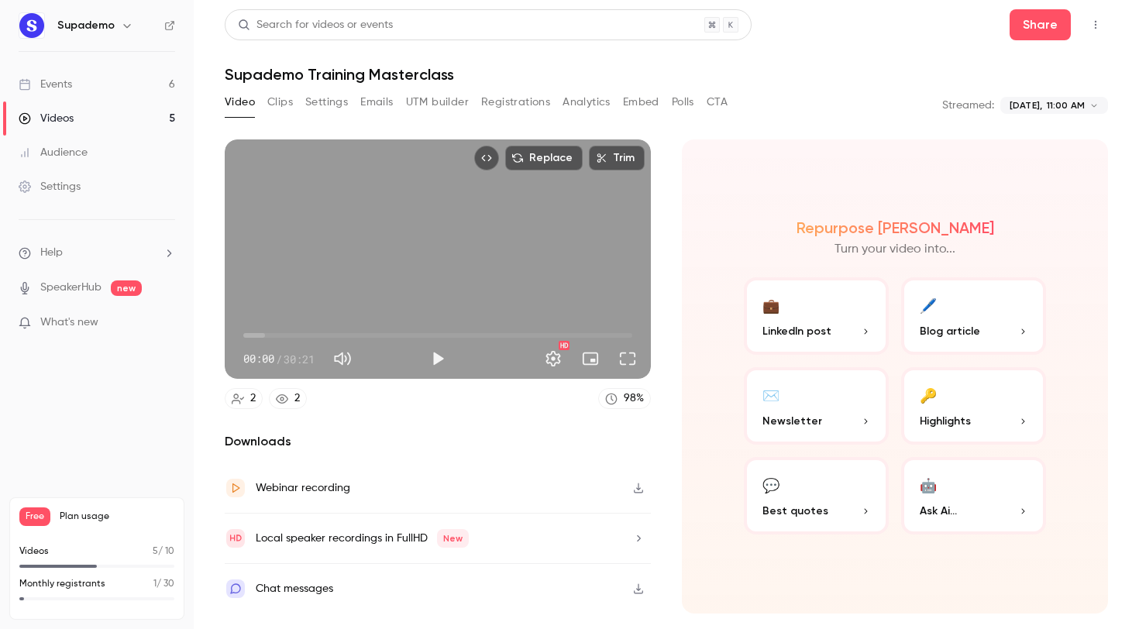
scroll to position [852, 0]
click at [284, 108] on button "Clips" at bounding box center [280, 102] width 26 height 25
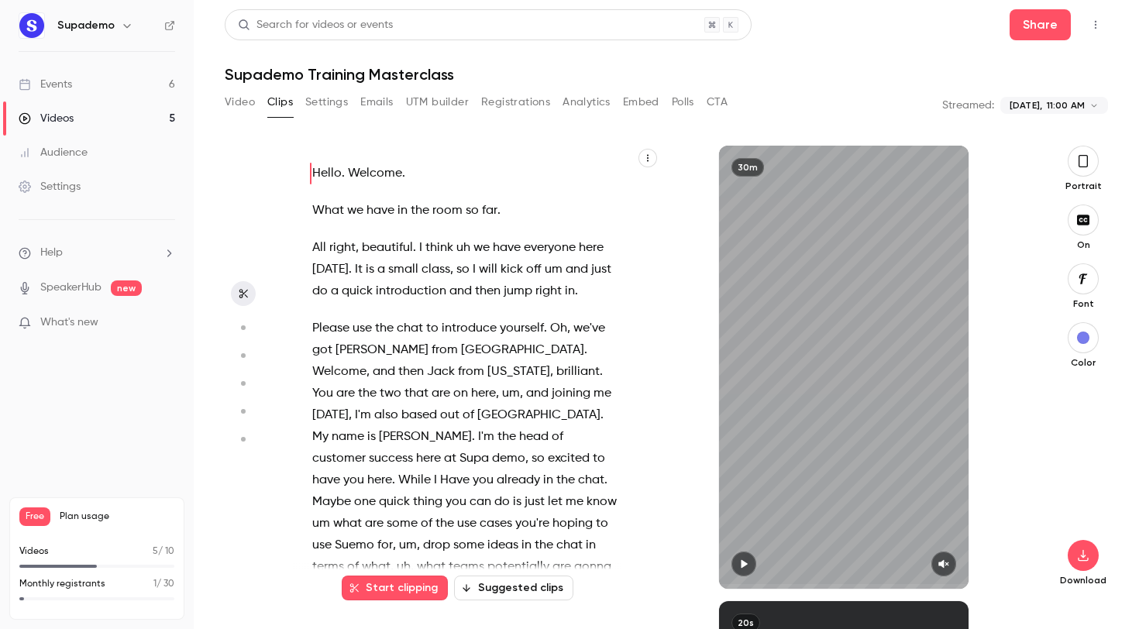
click at [335, 99] on button "Settings" at bounding box center [326, 102] width 43 height 25
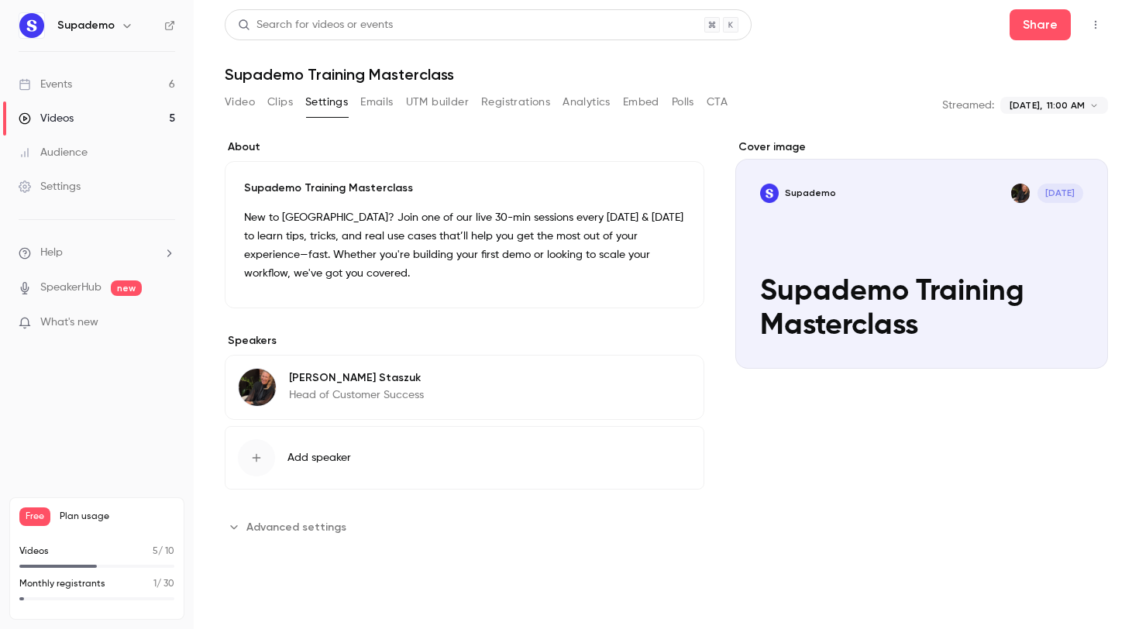
click at [275, 101] on button "Clips" at bounding box center [280, 102] width 26 height 25
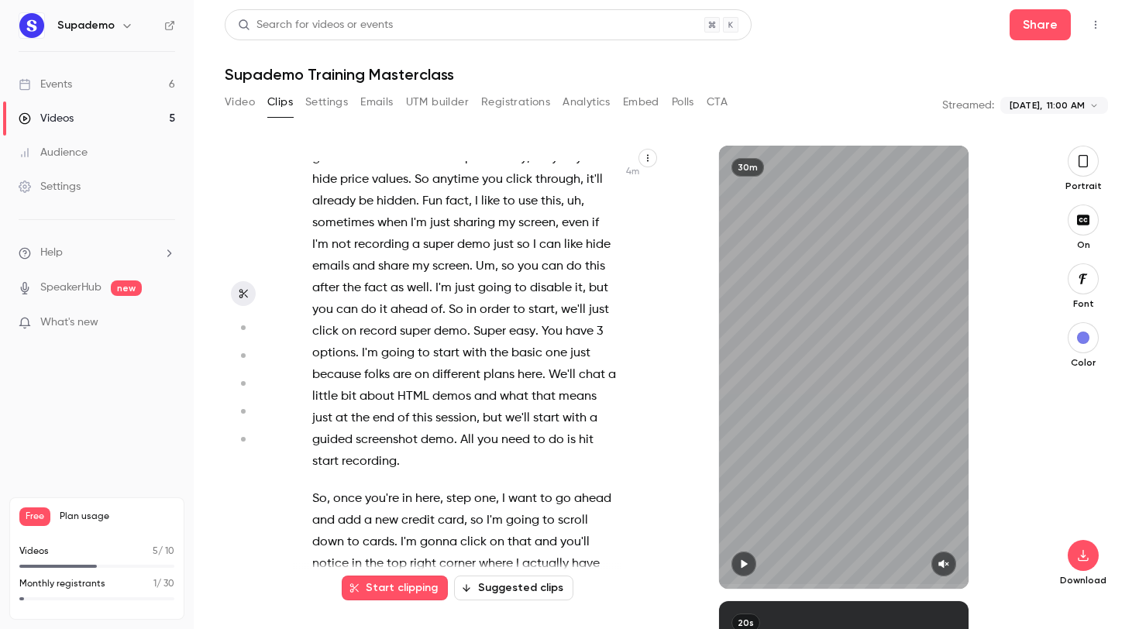
scroll to position [2109, 0]
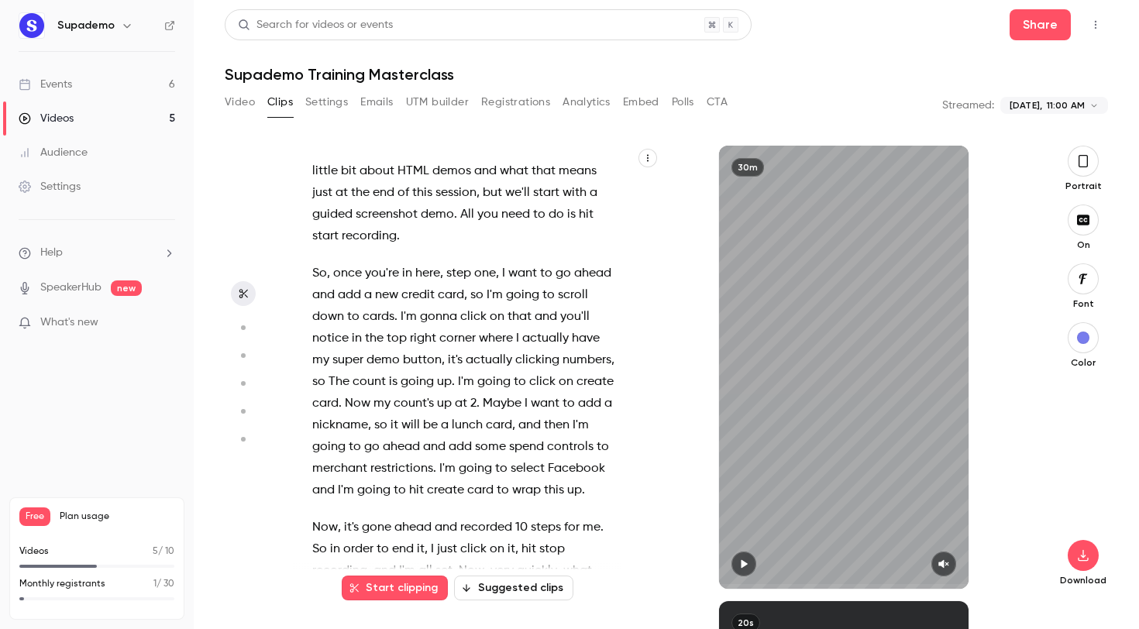
click at [232, 101] on button "Video" at bounding box center [240, 102] width 30 height 25
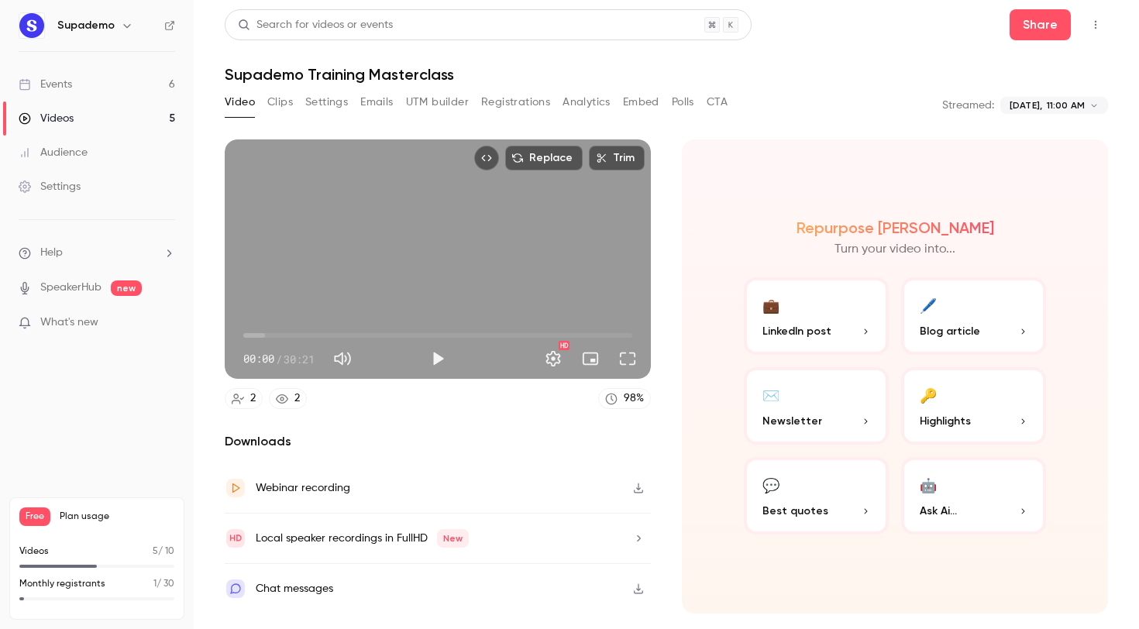
click at [439, 335] on span "00:00" at bounding box center [437, 335] width 389 height 25
click at [420, 335] on span "15:17" at bounding box center [437, 335] width 389 height 25
click at [627, 363] on button "Full screen" at bounding box center [627, 358] width 31 height 31
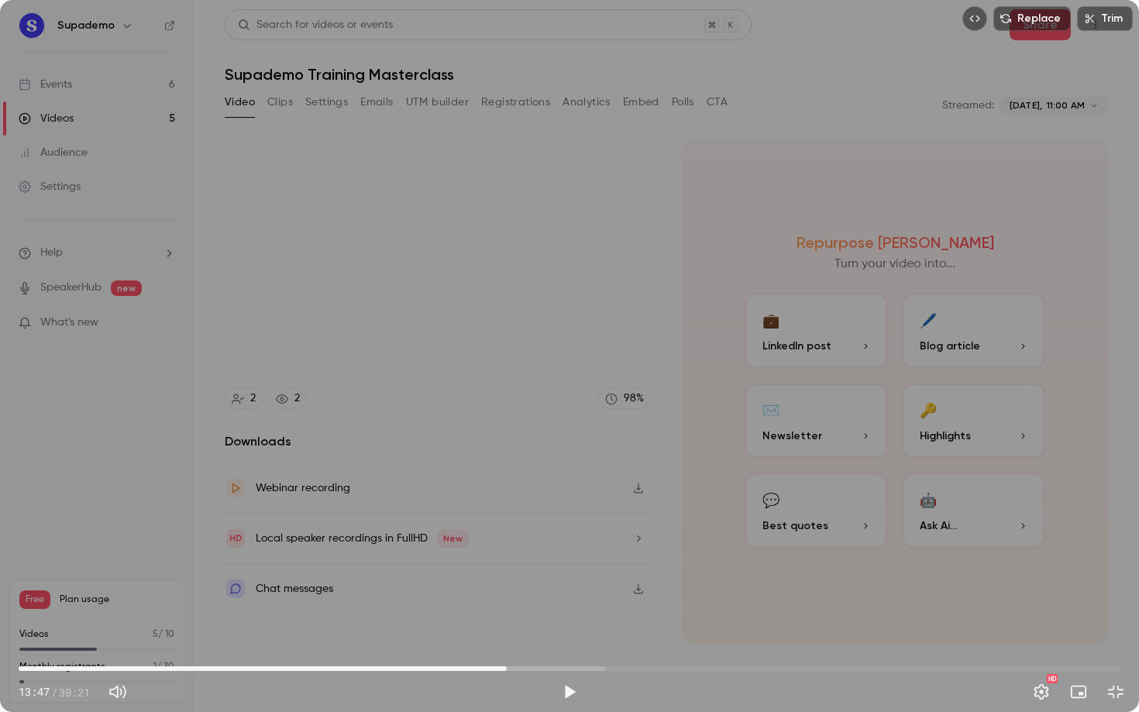
click at [507, 628] on span "13:26" at bounding box center [570, 668] width 1102 height 25
drag, startPoint x: 502, startPoint y: 667, endPoint x: 485, endPoint y: 669, distance: 17.1
click at [485, 628] on span "12:54" at bounding box center [487, 668] width 5 height 5
drag, startPoint x: 485, startPoint y: 669, endPoint x: 464, endPoint y: 669, distance: 20.9
click at [464, 628] on span "12:16" at bounding box center [464, 668] width 5 height 5
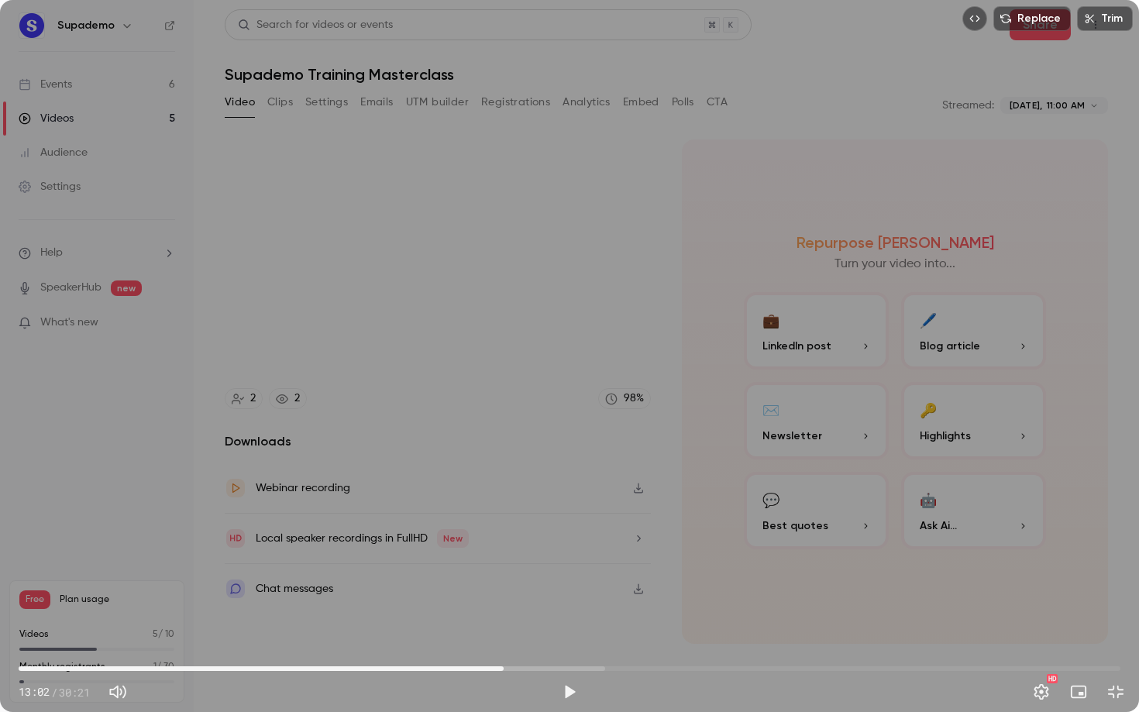
drag, startPoint x: 464, startPoint y: 669, endPoint x: 505, endPoint y: 665, distance: 41.2
click at [505, 628] on span "13:21" at bounding box center [503, 668] width 5 height 5
drag, startPoint x: 505, startPoint y: 665, endPoint x: 524, endPoint y: 665, distance: 19.4
click at [507, 628] on span "13:24" at bounding box center [505, 668] width 5 height 5
drag, startPoint x: 524, startPoint y: 665, endPoint x: 539, endPoint y: 664, distance: 14.7
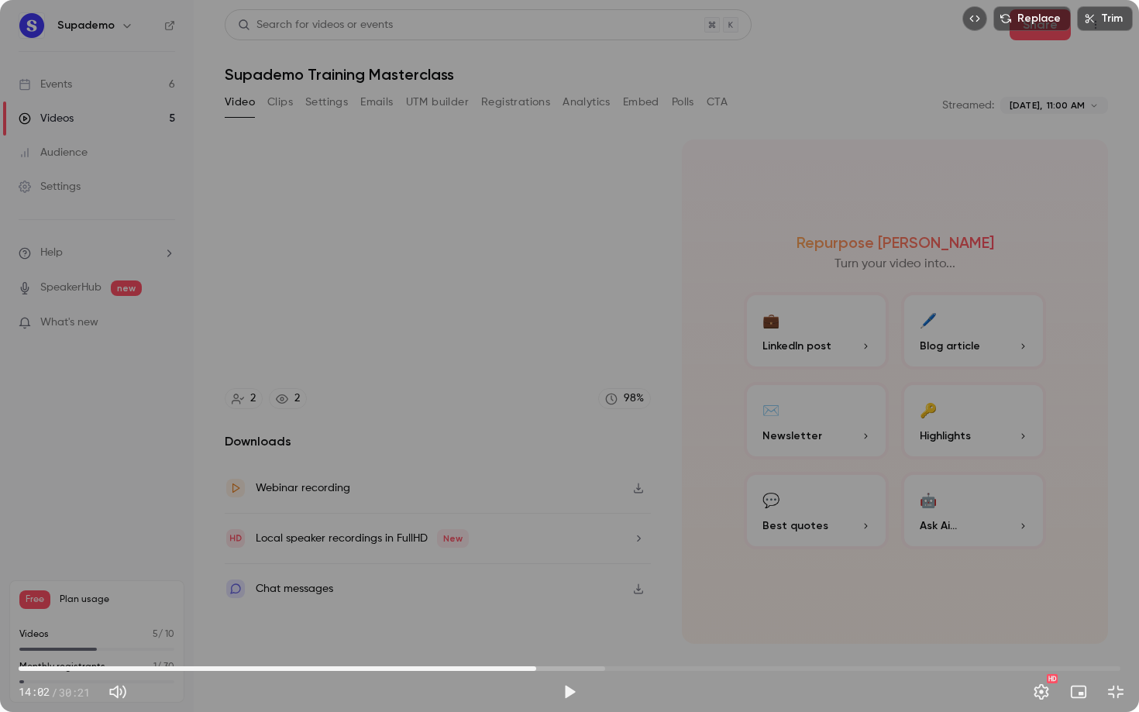
click at [538, 628] on span "14:15" at bounding box center [536, 668] width 5 height 5
drag, startPoint x: 539, startPoint y: 664, endPoint x: 557, endPoint y: 664, distance: 17.8
click at [544, 628] on span "14:24" at bounding box center [541, 668] width 5 height 5
type input "***"
drag, startPoint x: 557, startPoint y: 664, endPoint x: 303, endPoint y: 671, distance: 254.2
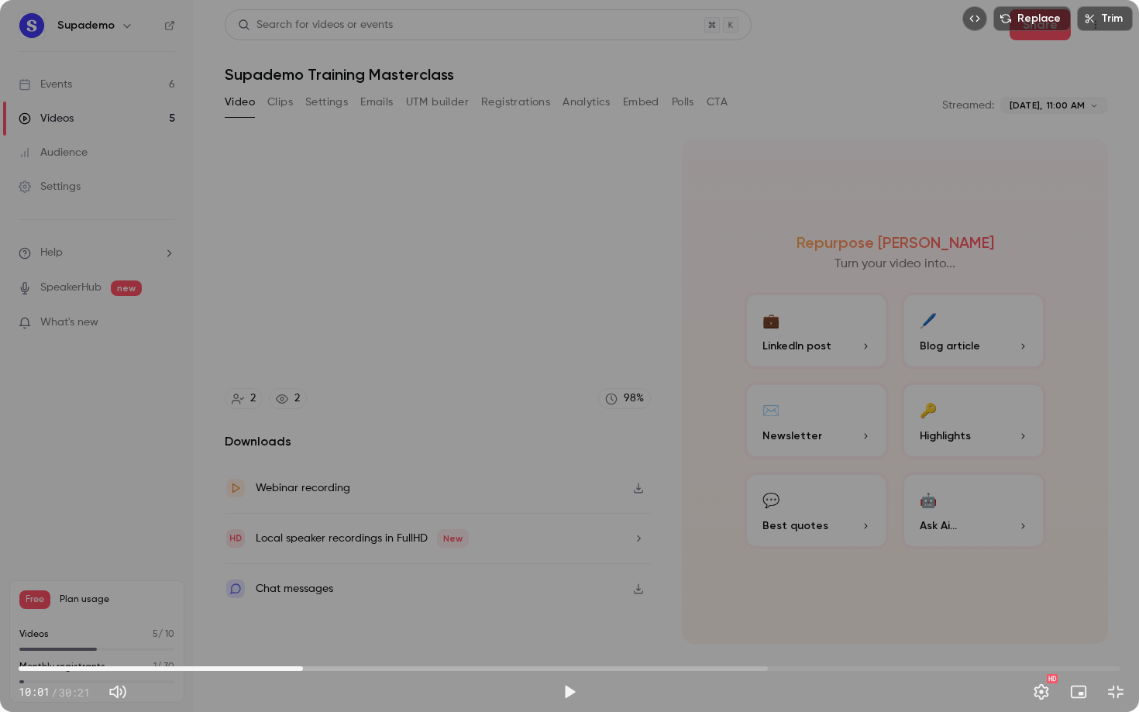
click at [303, 628] on span "07:50" at bounding box center [303, 668] width 5 height 5
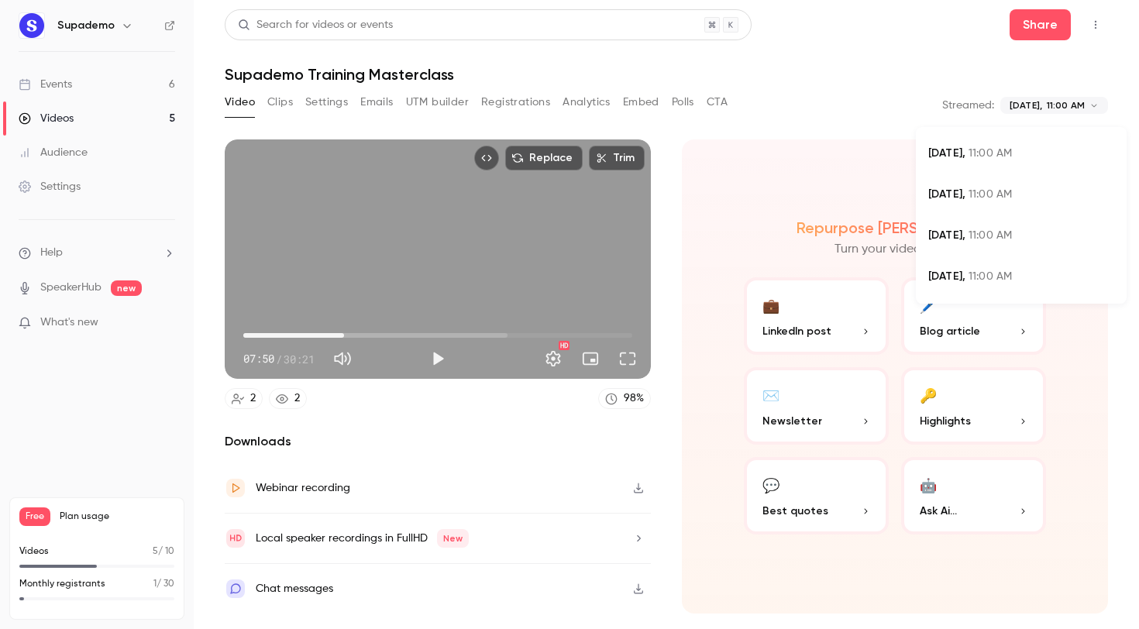
click at [1041, 107] on body "**********" at bounding box center [569, 314] width 1139 height 629
click at [1015, 229] on div "[DATE] 11:00 AM" at bounding box center [1021, 236] width 186 height 16
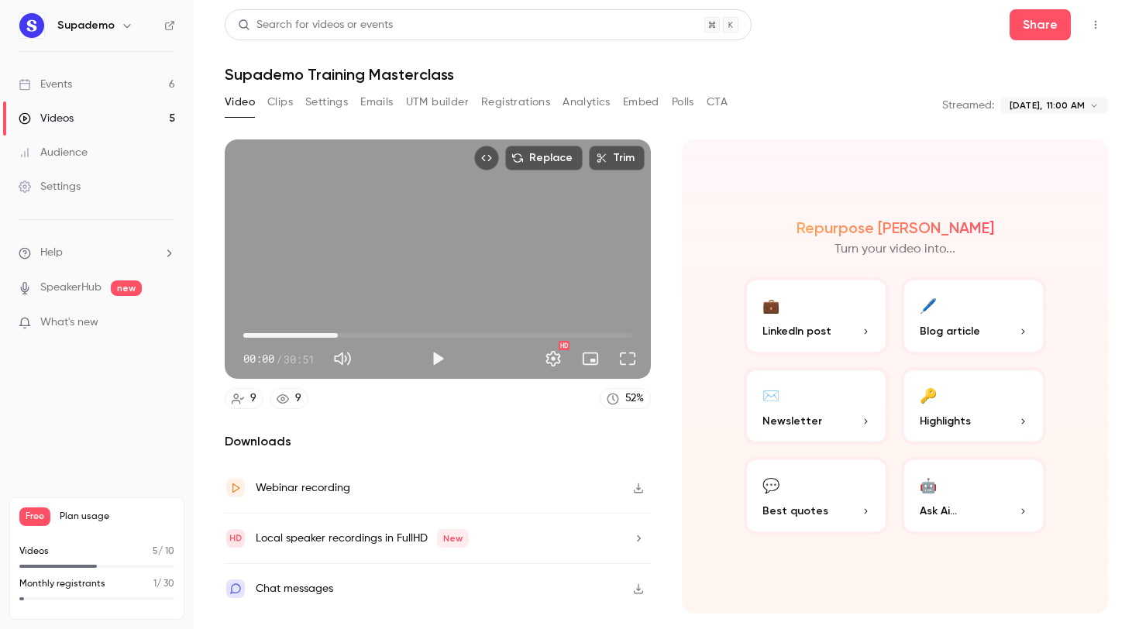
drag, startPoint x: 242, startPoint y: 335, endPoint x: 339, endPoint y: 337, distance: 96.9
click at [339, 337] on span "07:30" at bounding box center [337, 335] width 5 height 5
drag, startPoint x: 339, startPoint y: 337, endPoint x: 480, endPoint y: 339, distance: 141.0
click at [473, 338] on span "18:00" at bounding box center [470, 335] width 5 height 5
click at [631, 354] on button "Full screen" at bounding box center [627, 358] width 31 height 31
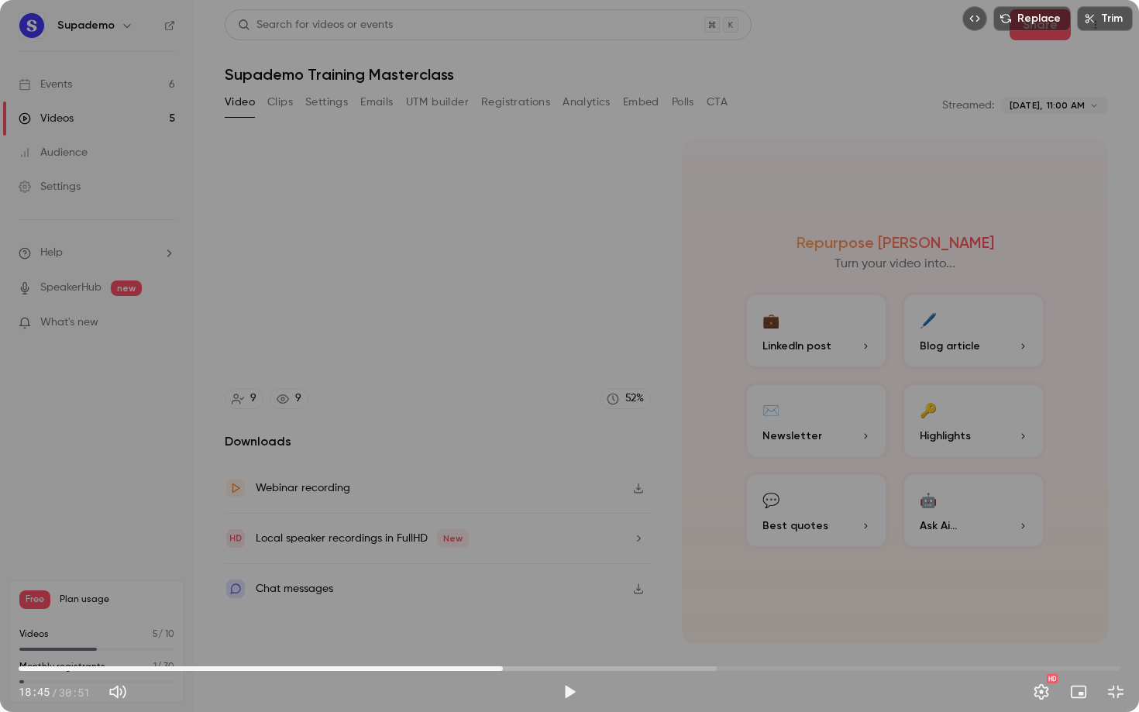
drag, startPoint x: 687, startPoint y: 667, endPoint x: 501, endPoint y: 672, distance: 186.0
click at [501, 628] on span "13:33" at bounding box center [502, 668] width 5 height 5
drag, startPoint x: 501, startPoint y: 672, endPoint x: 391, endPoint y: 658, distance: 110.8
click at [391, 628] on span "10:26" at bounding box center [391, 668] width 5 height 5
type input "*****"
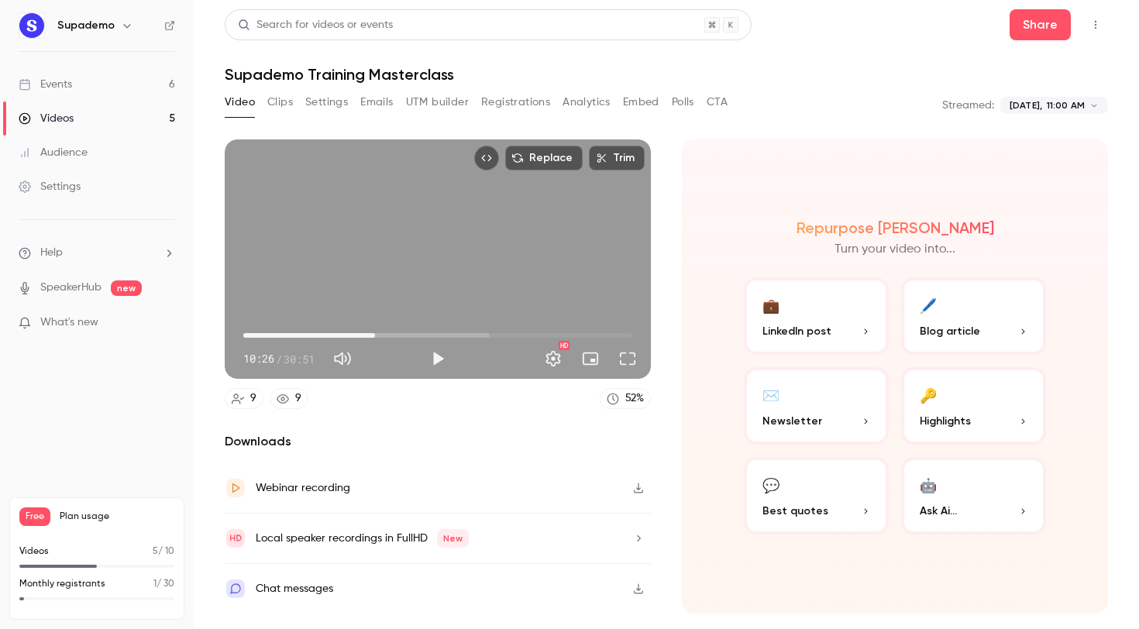
click at [1033, 112] on body "**********" at bounding box center [569, 314] width 1139 height 629
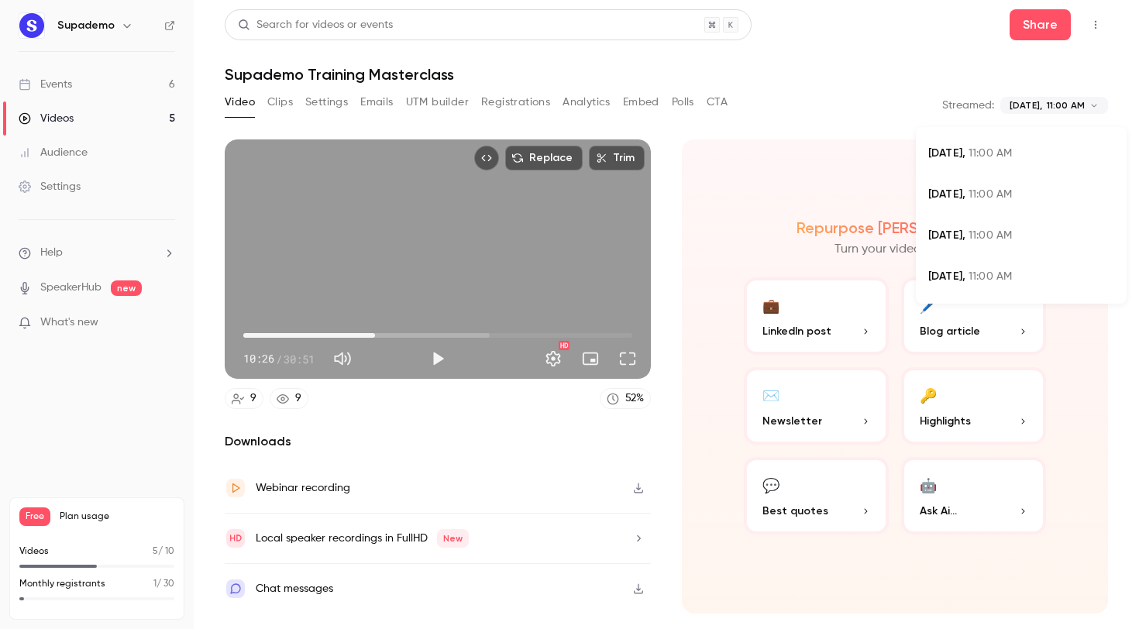
click at [979, 198] on span "11:00 AM" at bounding box center [989, 194] width 43 height 11
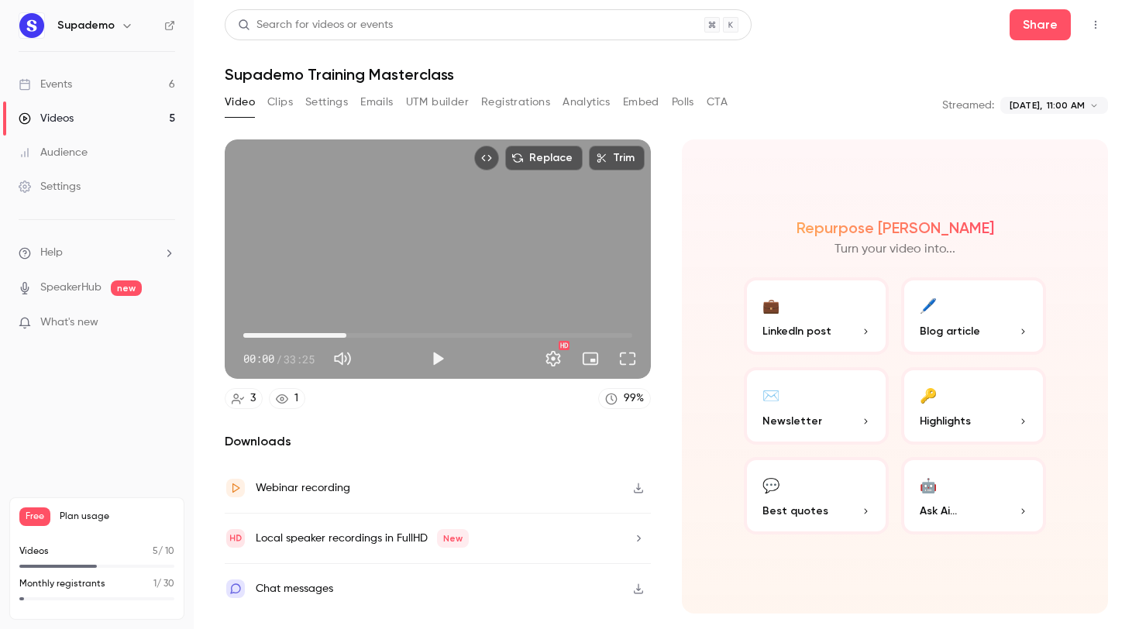
drag, startPoint x: 253, startPoint y: 333, endPoint x: 352, endPoint y: 325, distance: 100.3
click at [352, 325] on span "08:51" at bounding box center [437, 335] width 389 height 25
drag, startPoint x: 361, startPoint y: 332, endPoint x: 421, endPoint y: 331, distance: 59.7
click at [421, 331] on span "14:19" at bounding box center [437, 335] width 389 height 25
drag, startPoint x: 421, startPoint y: 331, endPoint x: 511, endPoint y: 331, distance: 90.6
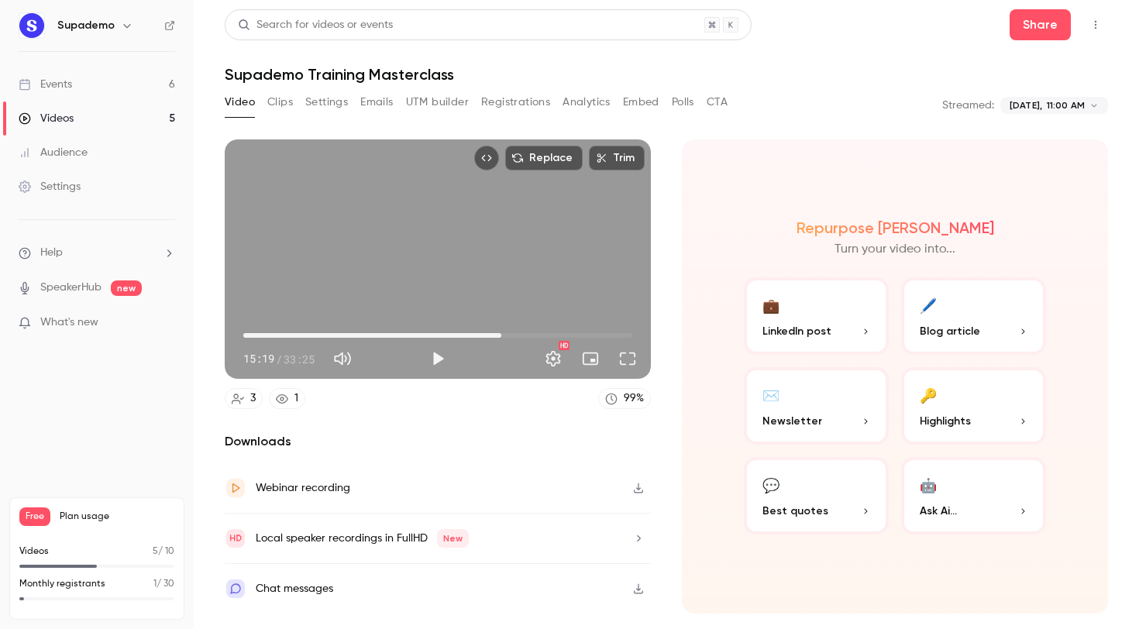
click at [504, 333] on span "22:10" at bounding box center [501, 335] width 5 height 5
drag, startPoint x: 513, startPoint y: 333, endPoint x: 577, endPoint y: 332, distance: 64.3
click at [528, 333] on span "24:18" at bounding box center [526, 335] width 5 height 5
click at [1053, 104] on body "**********" at bounding box center [569, 314] width 1139 height 629
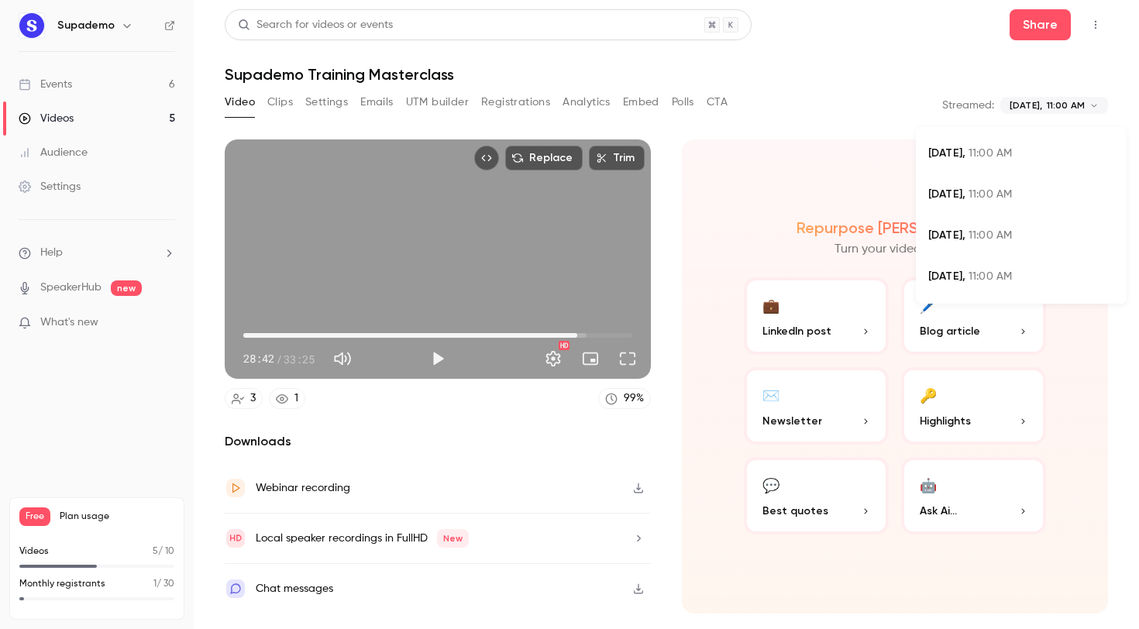
click at [977, 156] on span "11:00 AM" at bounding box center [989, 153] width 43 height 11
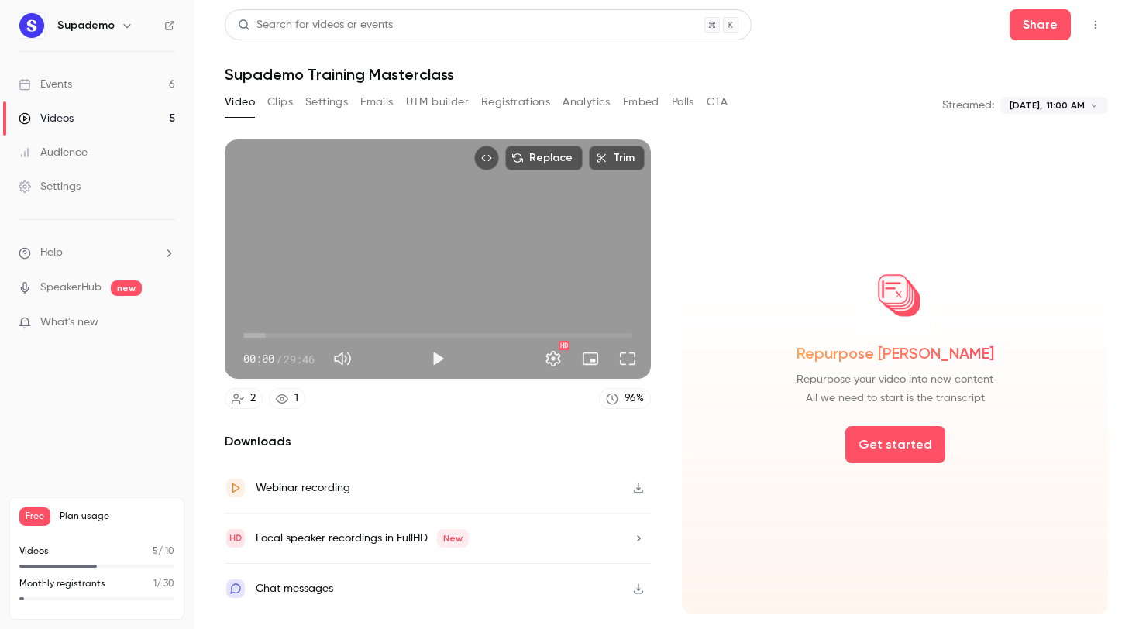
type input "******"
drag, startPoint x: 242, startPoint y: 332, endPoint x: 502, endPoint y: 326, distance: 259.6
click at [246, 333] on span "00:00" at bounding box center [243, 335] width 5 height 5
click at [806, 119] on div "**********" at bounding box center [666, 105] width 883 height 31
click at [1039, 590] on div "Repurpose [PERSON_NAME] Repurpose your video into new content All we need to st…" at bounding box center [895, 376] width 426 height 474
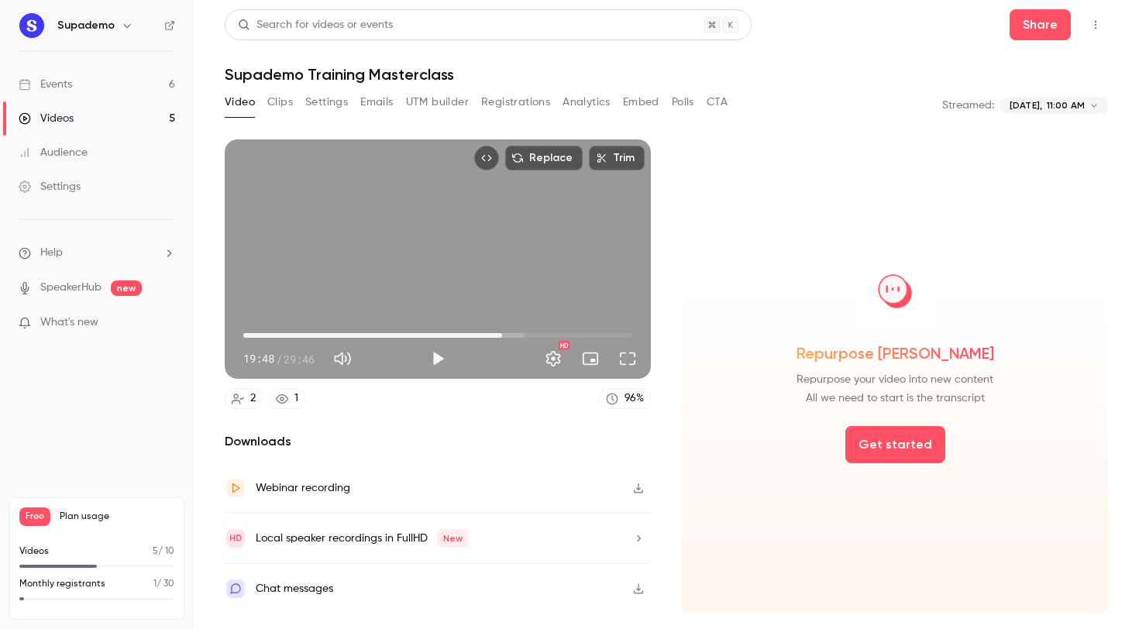
click at [97, 254] on li "Help" at bounding box center [97, 253] width 156 height 16
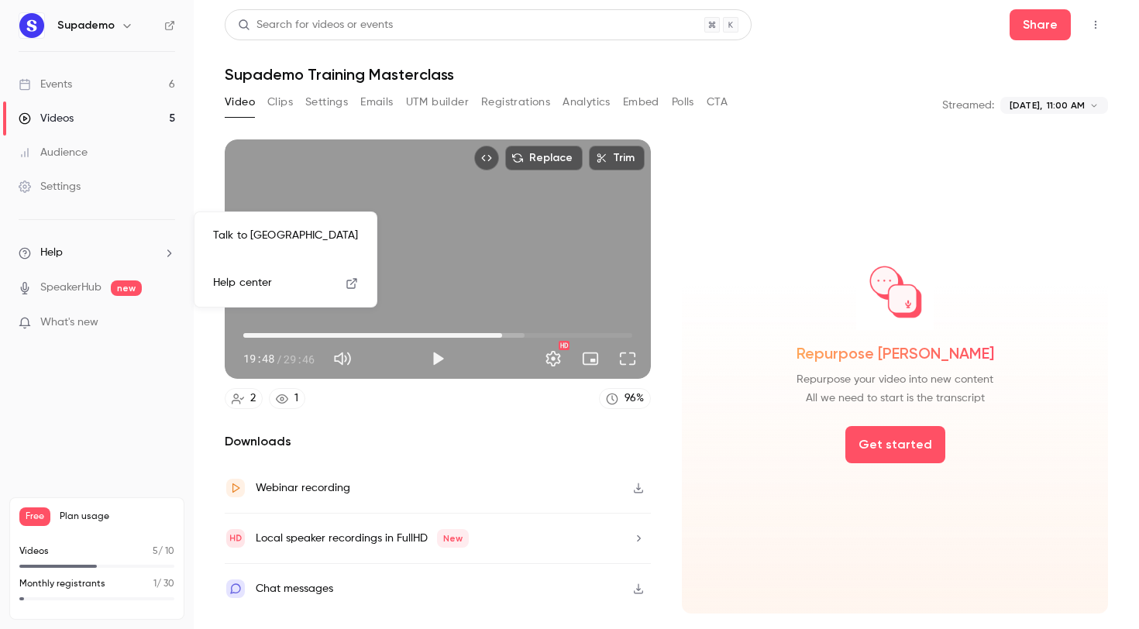
click at [236, 235] on link "Talk to [GEOGRAPHIC_DATA]" at bounding box center [286, 235] width 170 height 41
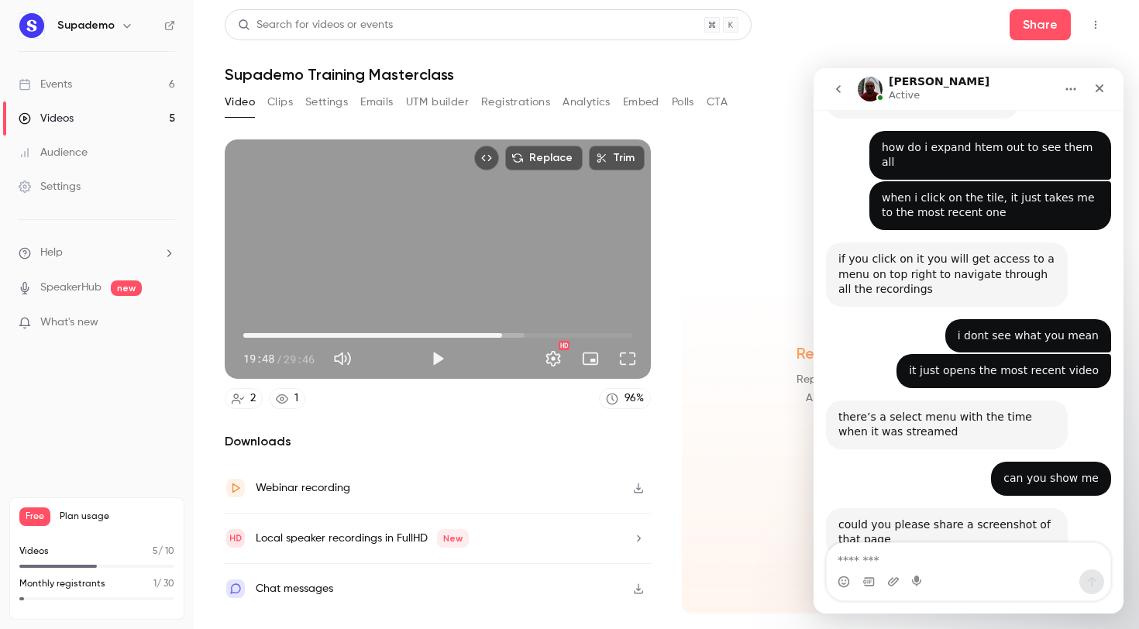
scroll to position [767, 0]
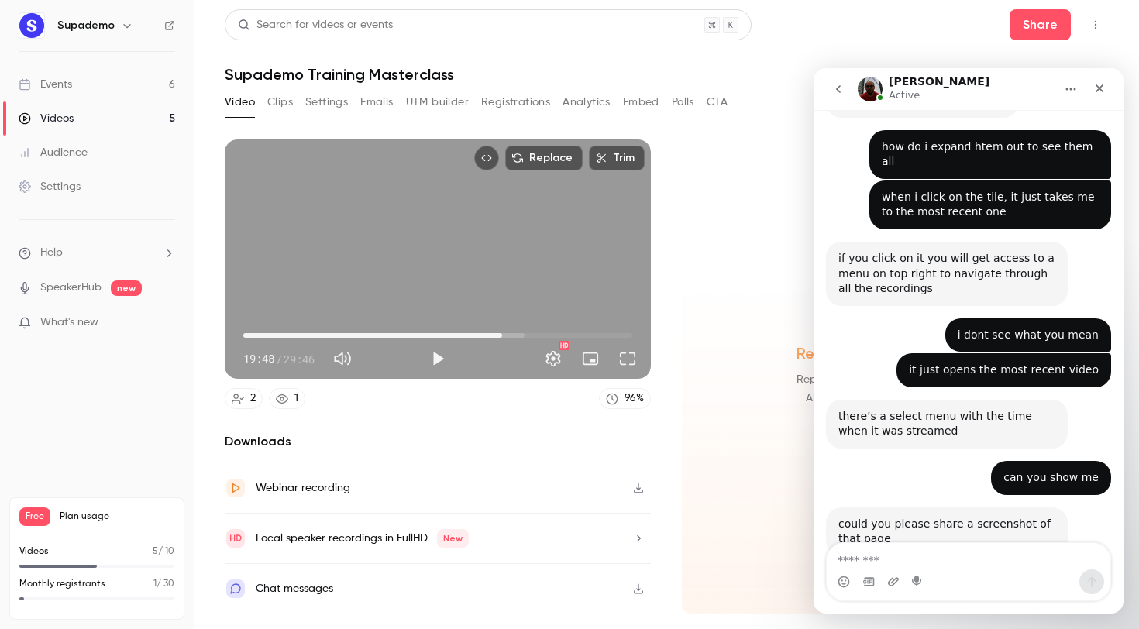
click at [907, 567] on textarea "Message…" at bounding box center [969, 556] width 284 height 26
type textarea "**********"
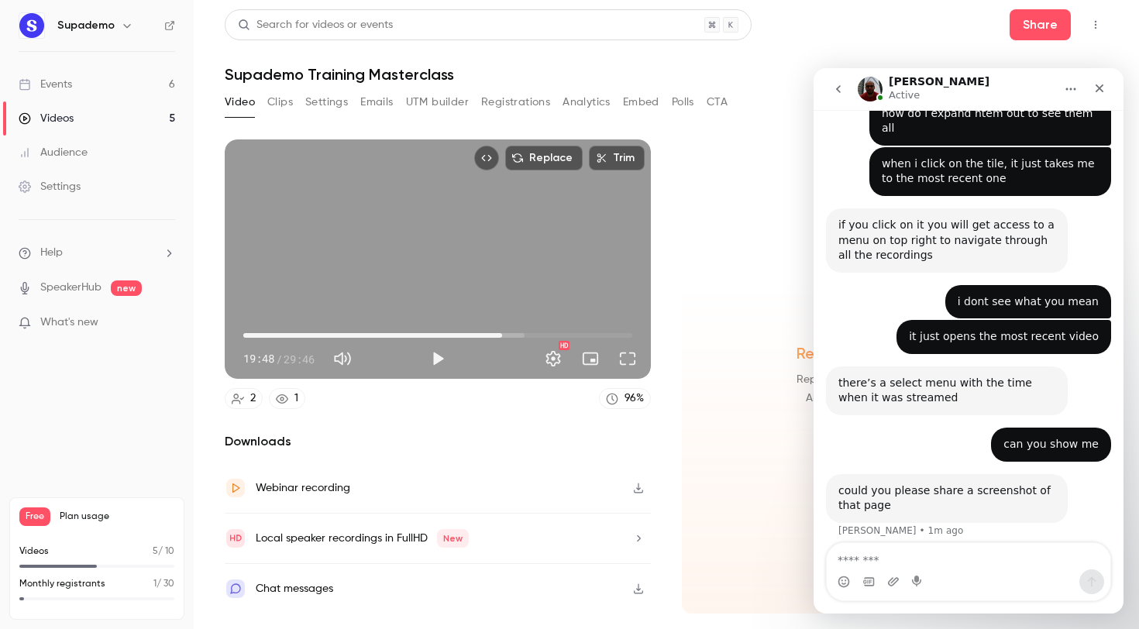
scroll to position [813, 0]
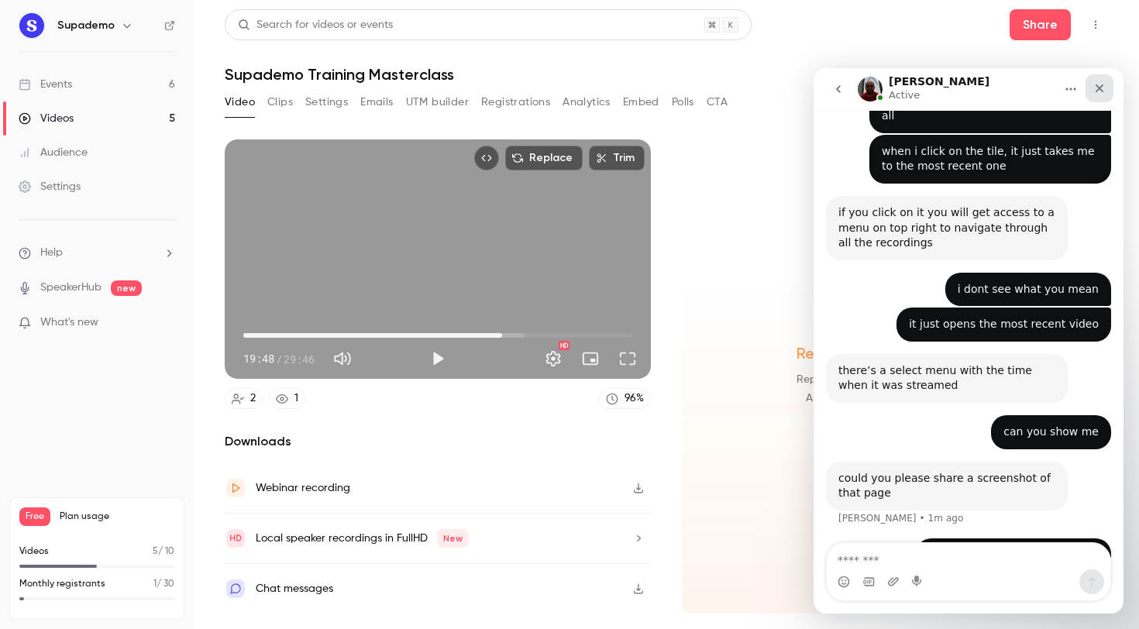
click at [1103, 88] on icon "Close" at bounding box center [1099, 88] width 12 height 12
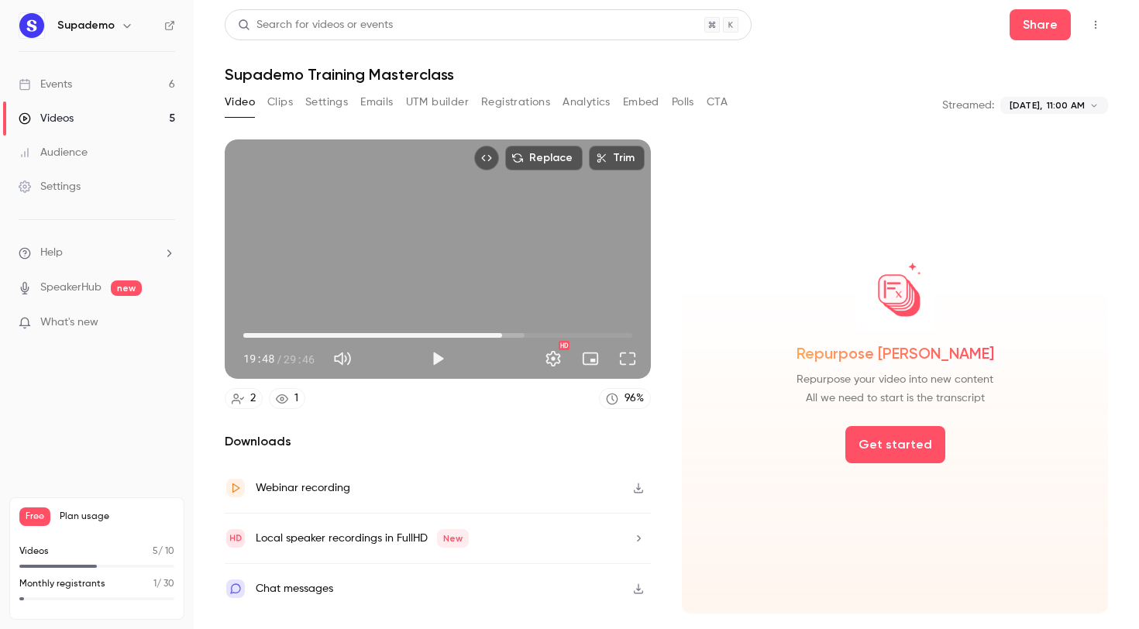
click at [1093, 36] on button "Top Bar Actions" at bounding box center [1095, 24] width 25 height 25
click at [856, 180] on div at bounding box center [569, 314] width 1139 height 629
